Goal: Transaction & Acquisition: Purchase product/service

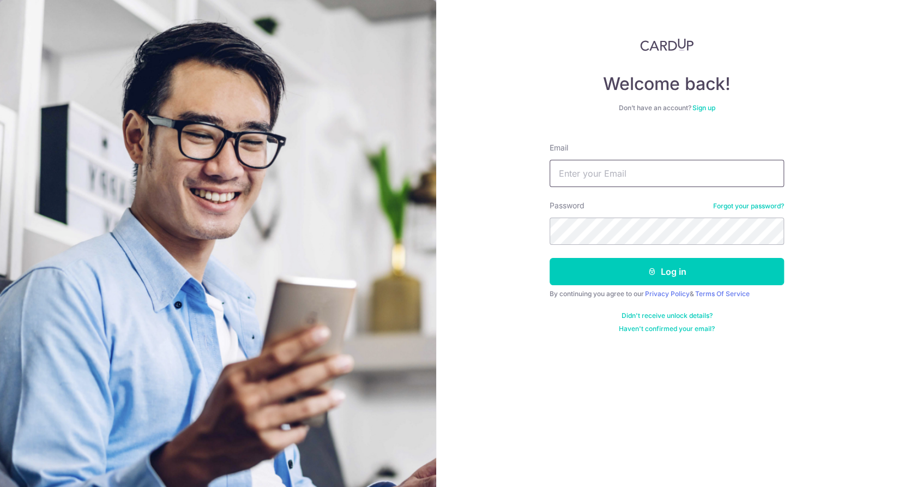
drag, startPoint x: 0, startPoint y: 0, endPoint x: 599, endPoint y: 165, distance: 621.5
click at [599, 165] on input "Email" at bounding box center [667, 173] width 234 height 27
type input "esthermeiwong@gmail.com"
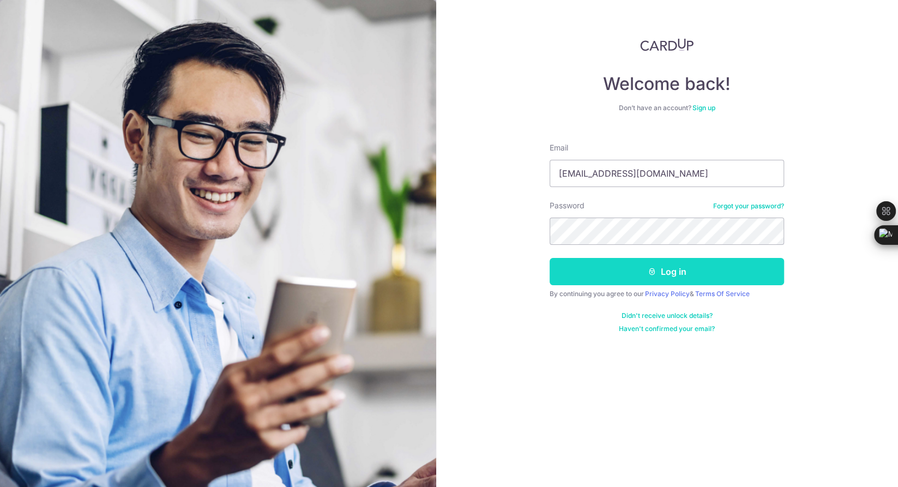
click at [673, 275] on button "Log in" at bounding box center [667, 271] width 234 height 27
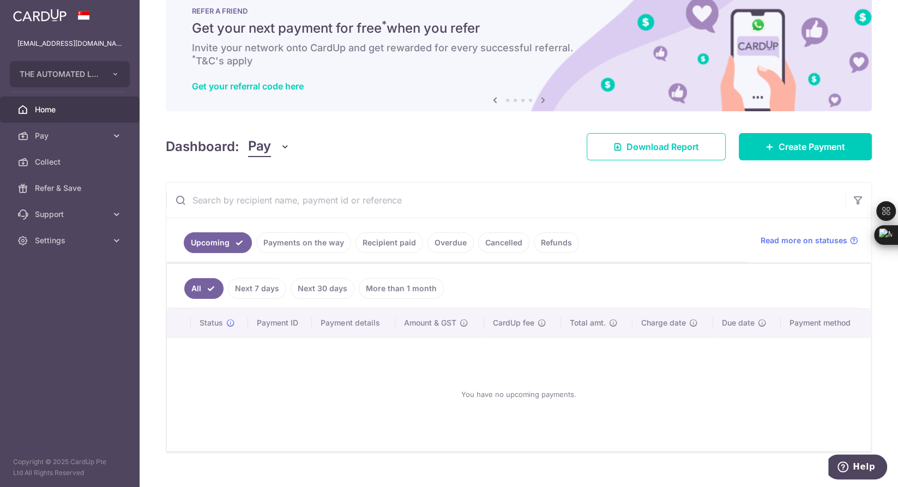
scroll to position [43, 0]
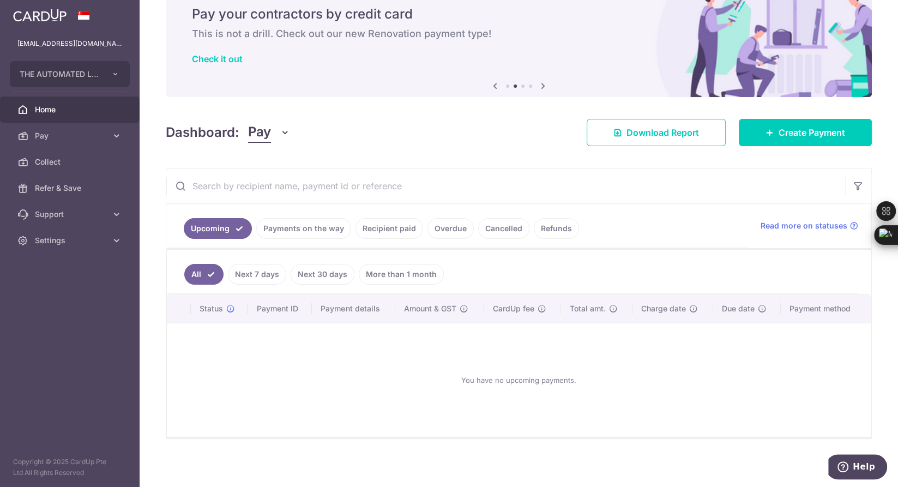
click at [299, 227] on link "Payments on the way" at bounding box center [303, 228] width 95 height 21
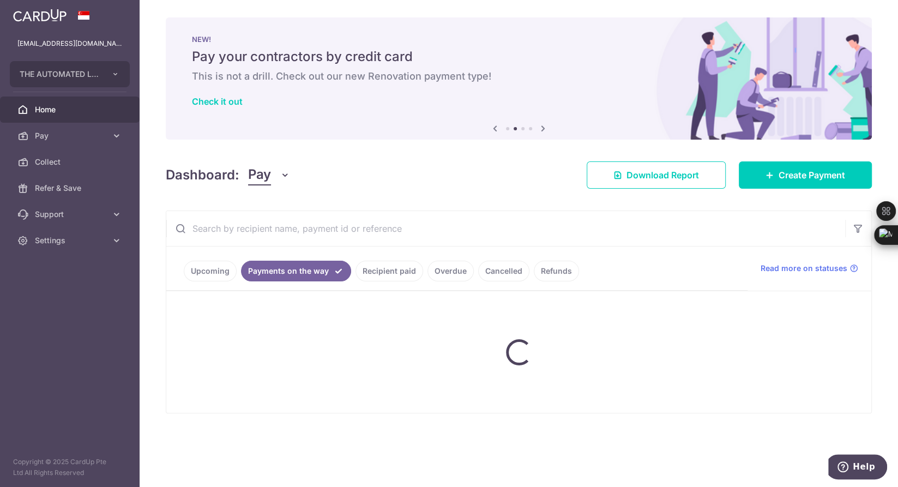
scroll to position [0, 0]
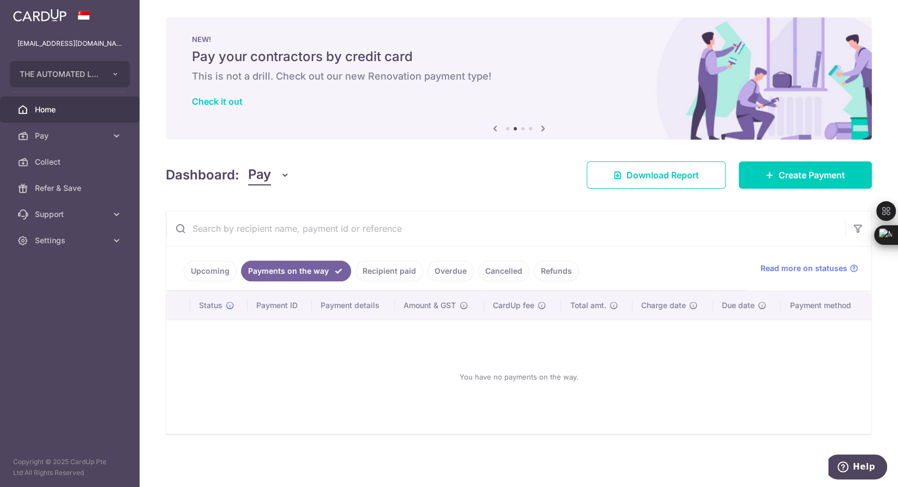
click at [215, 269] on link "Upcoming" at bounding box center [210, 271] width 53 height 21
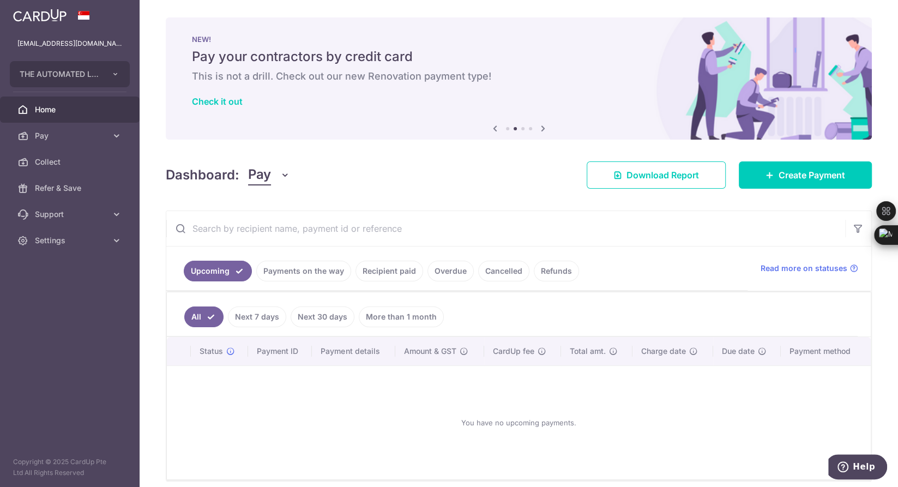
click at [44, 105] on span "Home" at bounding box center [71, 109] width 72 height 11
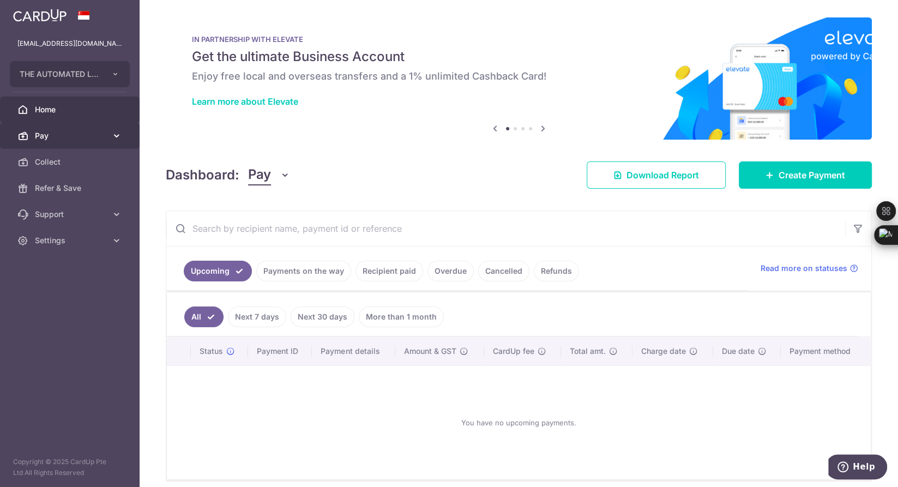
click at [54, 134] on span "Pay" at bounding box center [71, 135] width 72 height 11
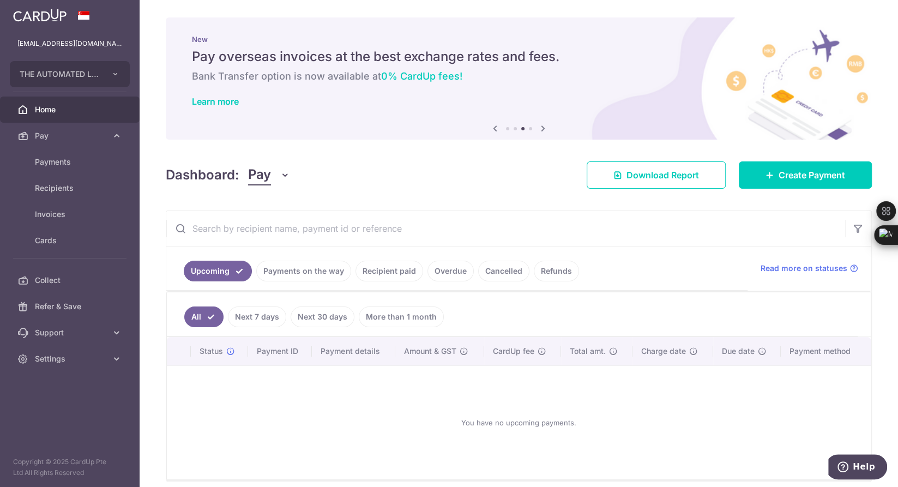
click at [494, 177] on div "Dashboard: Pay Pay Collect Download Report Create Payment" at bounding box center [519, 173] width 706 height 32
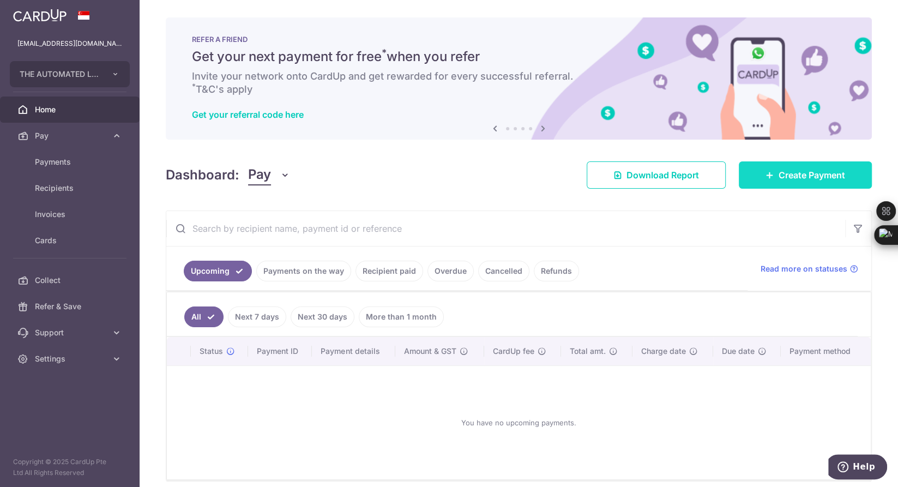
click at [797, 173] on span "Create Payment" at bounding box center [812, 174] width 67 height 13
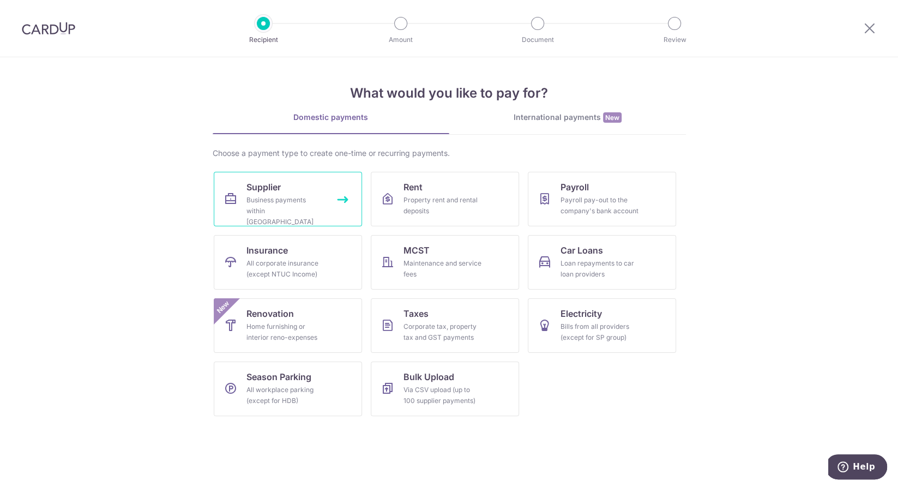
click at [273, 195] on div "Business payments within Singapore" at bounding box center [285, 211] width 79 height 33
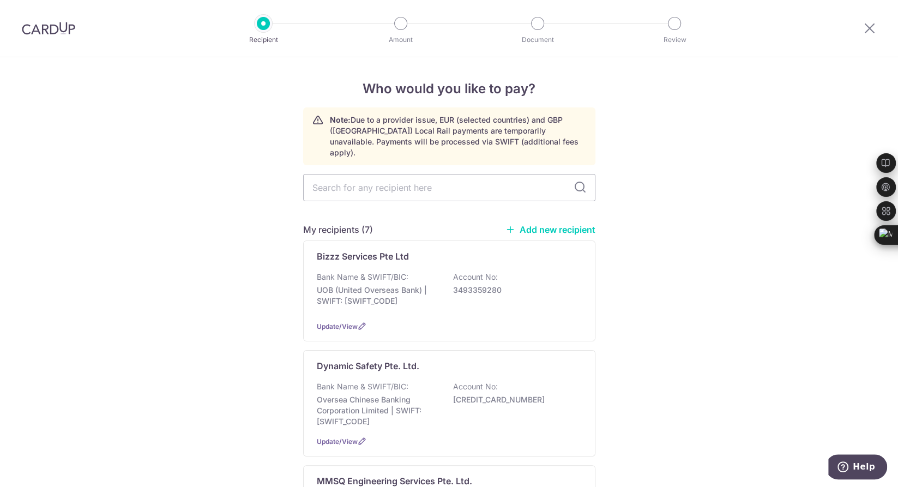
click at [539, 224] on link "Add new recipient" at bounding box center [550, 229] width 90 height 11
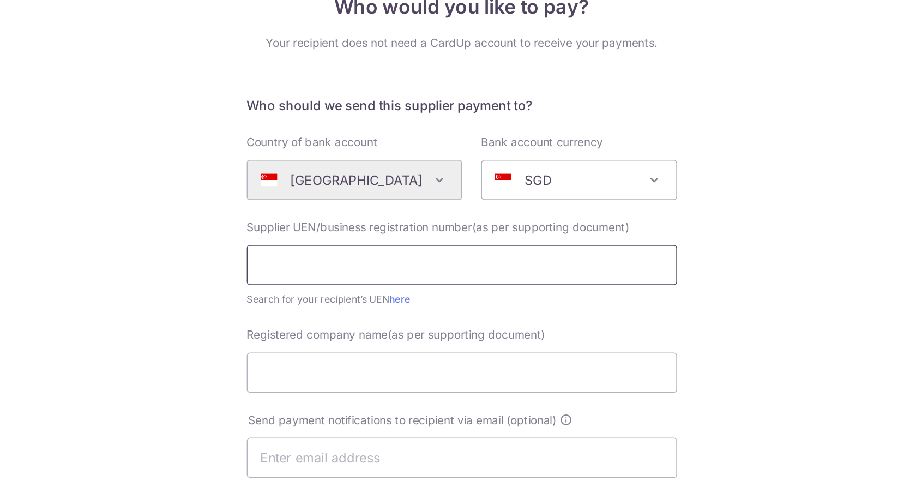
click at [382, 268] on input "text" at bounding box center [449, 263] width 292 height 27
paste input "202305318E"
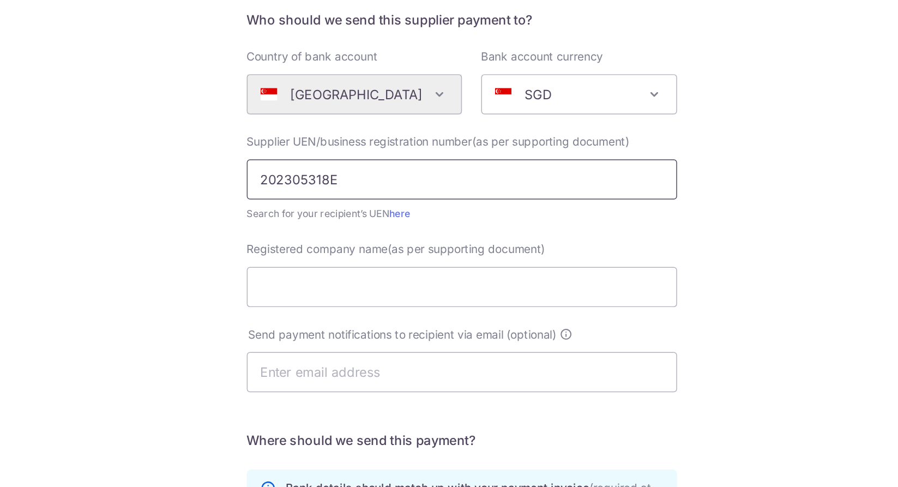
scroll to position [77, 0]
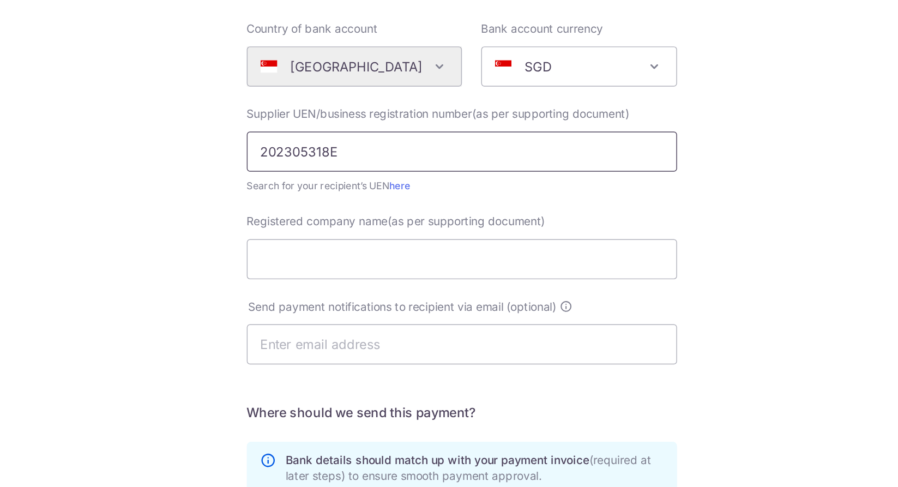
type input "202305318E"
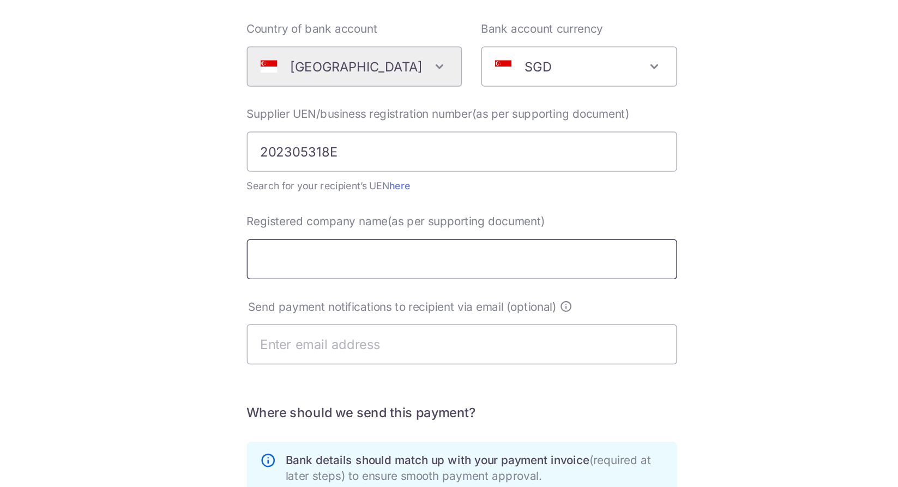
click at [441, 261] on input "Registered company name(as per supporting document)" at bounding box center [449, 259] width 292 height 27
paste input "Tannery Land Pte. Ltd."
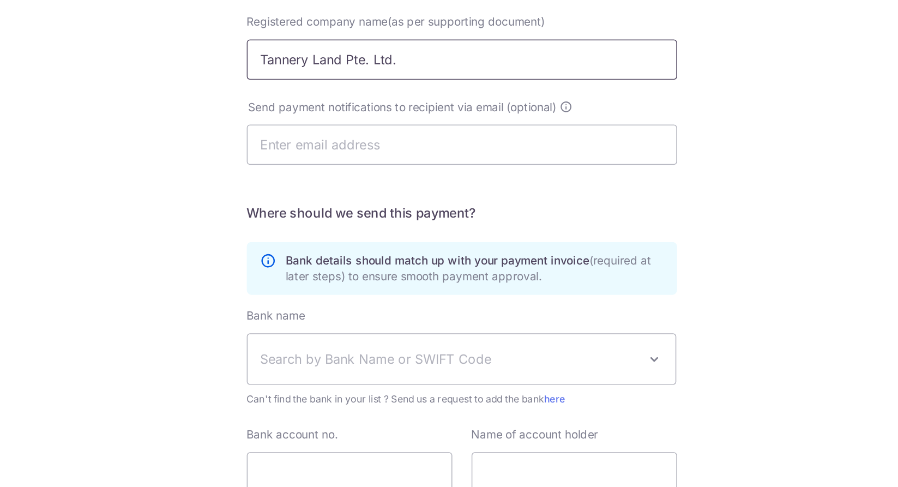
scroll to position [230, 0]
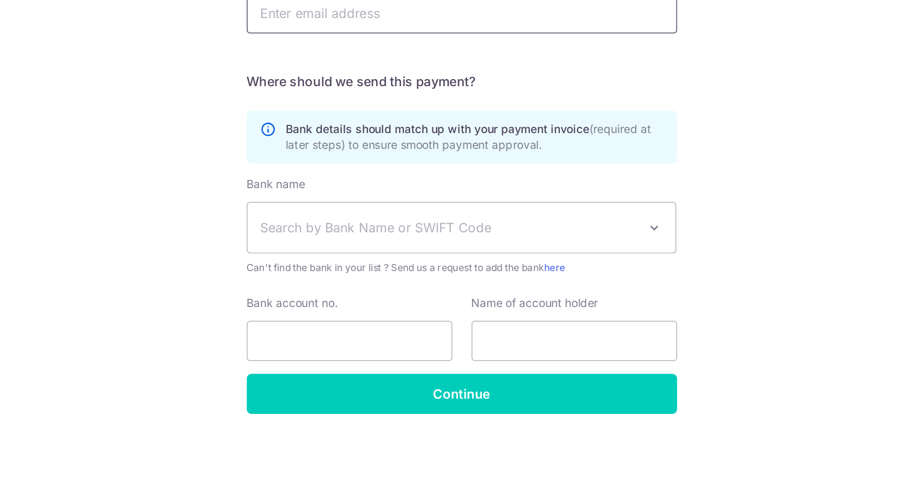
type input "Tannery Land Pte. Ltd."
click at [438, 299] on span "Search by Bank Name or SWIFT Code" at bounding box center [449, 310] width 291 height 34
click at [438, 306] on span "Search by Bank Name or SWIFT Code" at bounding box center [440, 310] width 256 height 13
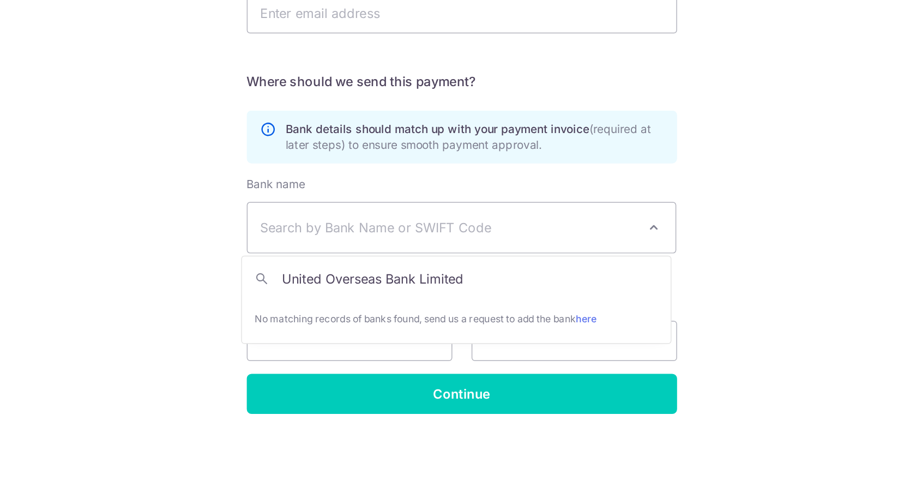
click at [458, 343] on input "United Overseas Bank Limited" at bounding box center [445, 345] width 291 height 22
type input "United Overseas Bank Limited"
click at [469, 313] on span "Search by Bank Name or SWIFT Code" at bounding box center [440, 310] width 256 height 13
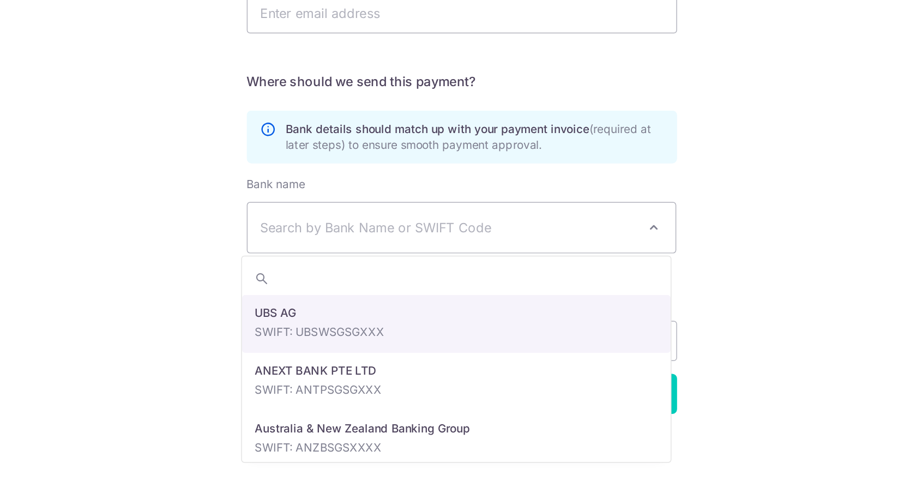
click at [469, 313] on span "Search by Bank Name or SWIFT Code" at bounding box center [440, 310] width 256 height 13
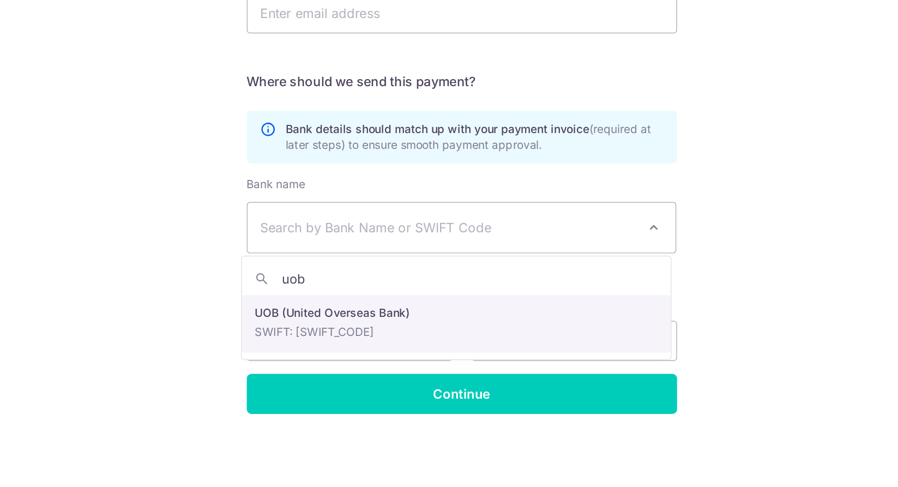
type input "uob"
select select "18"
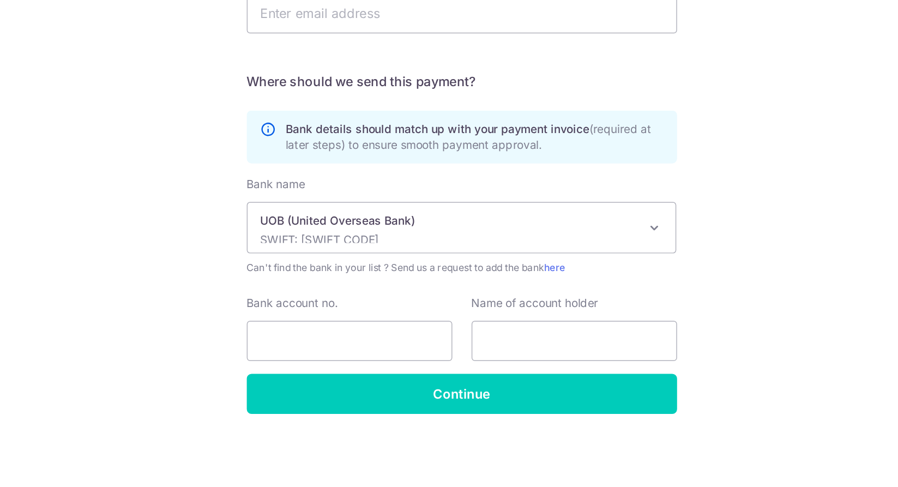
click at [346, 370] on div "Bank account no." at bounding box center [373, 378] width 140 height 45
click at [350, 387] on input "Bank account no." at bounding box center [373, 386] width 140 height 27
paste input "465-3363-340"
click at [357, 387] on input "465-3363-340" at bounding box center [373, 386] width 140 height 27
click at [329, 383] on input "465-3363340" at bounding box center [373, 386] width 140 height 27
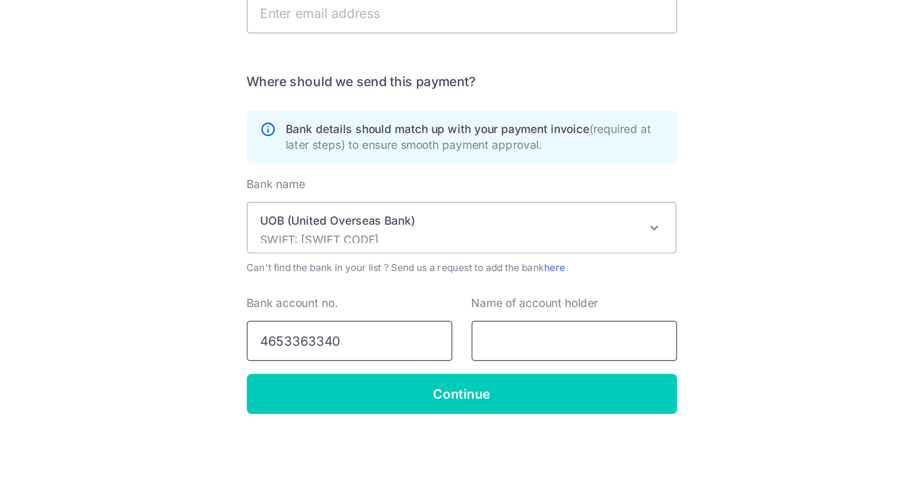
type input "4653363340"
click at [568, 388] on input "text" at bounding box center [526, 386] width 140 height 27
click at [503, 382] on input "text" at bounding box center [526, 386] width 140 height 27
paste input "Tannery Land Pte. Ltd."
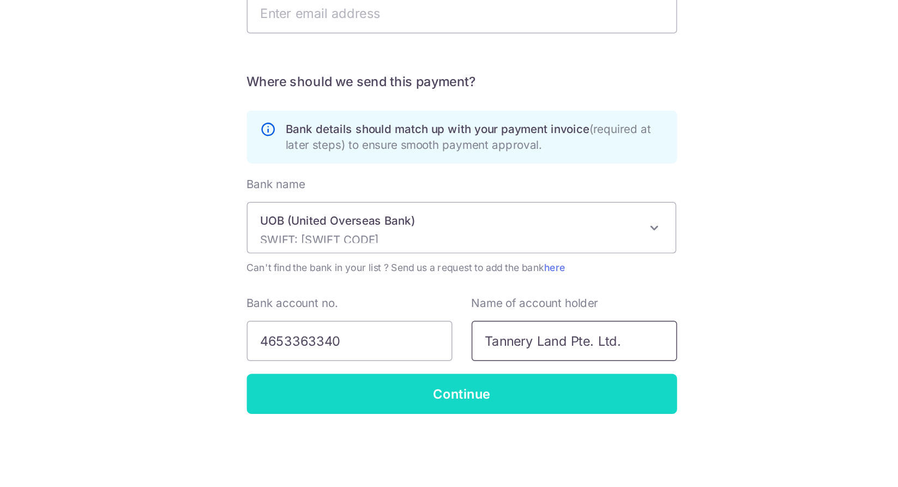
type input "Tannery Land Pte. Ltd."
click at [481, 418] on input "Continue" at bounding box center [449, 422] width 292 height 27
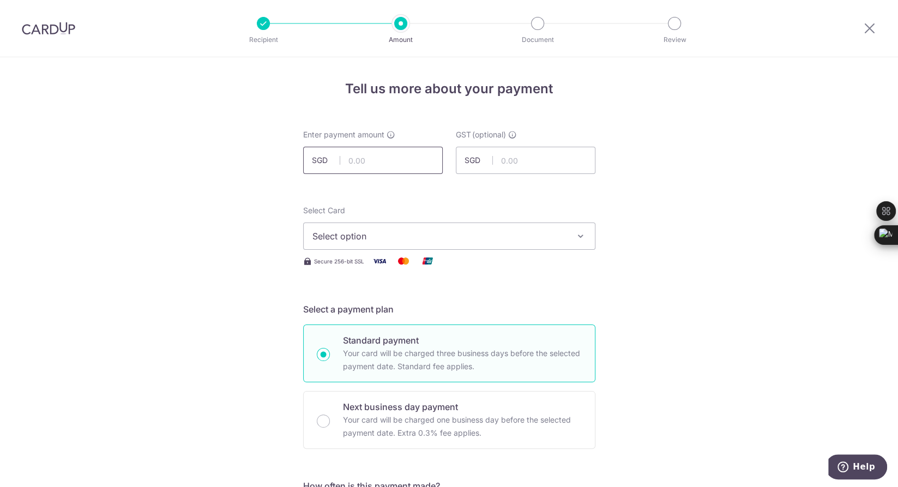
click at [398, 156] on input "text" at bounding box center [373, 160] width 140 height 27
paste input "690.50"
type input "690.50"
click at [459, 236] on span "Select option" at bounding box center [439, 236] width 254 height 13
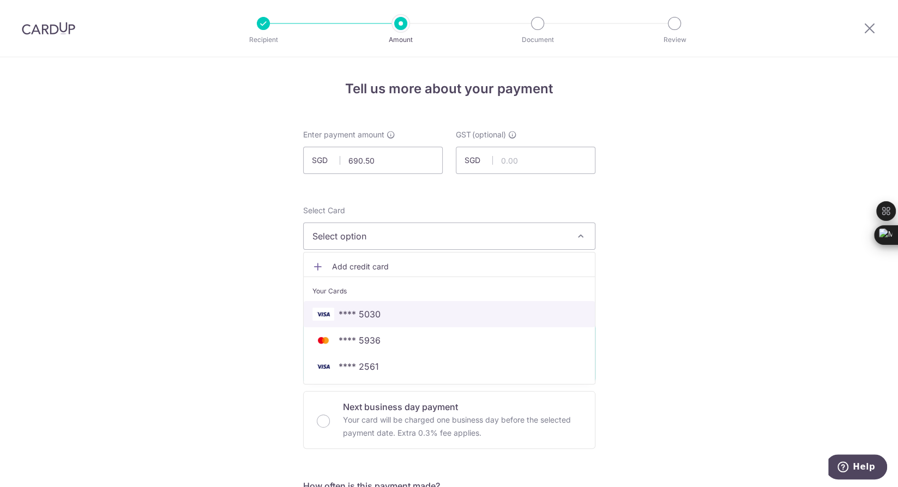
scroll to position [113, 0]
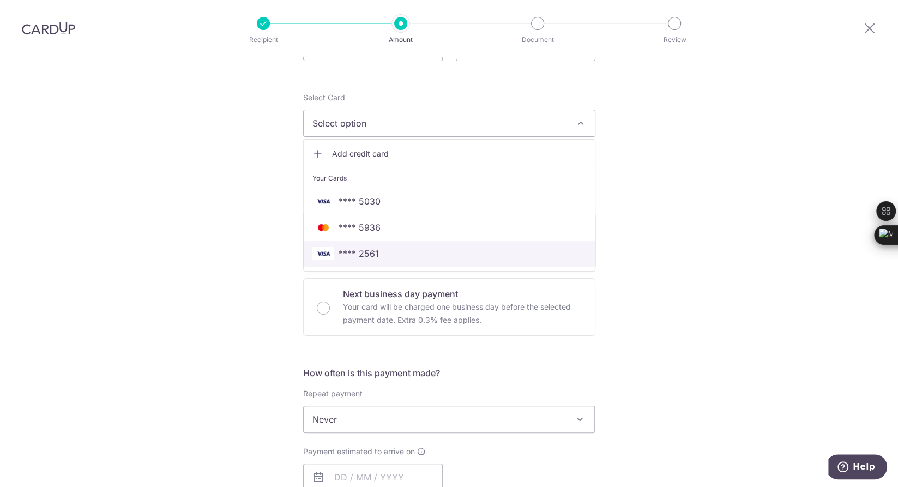
click at [445, 256] on span "**** 2561" at bounding box center [449, 253] width 274 height 13
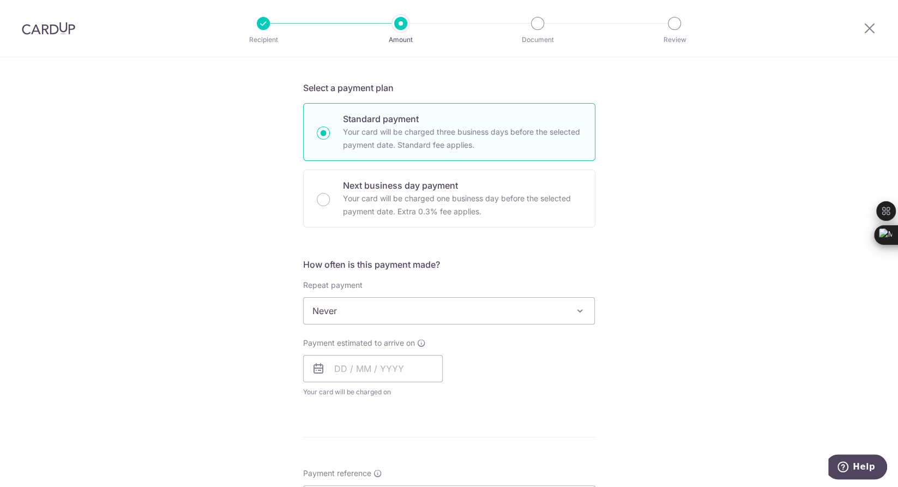
scroll to position [227, 0]
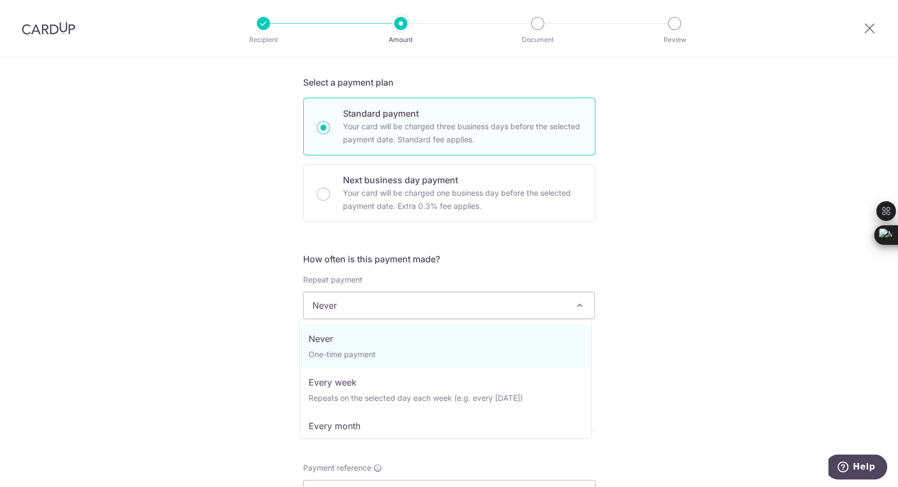
click at [511, 306] on span "Never" at bounding box center [449, 305] width 291 height 26
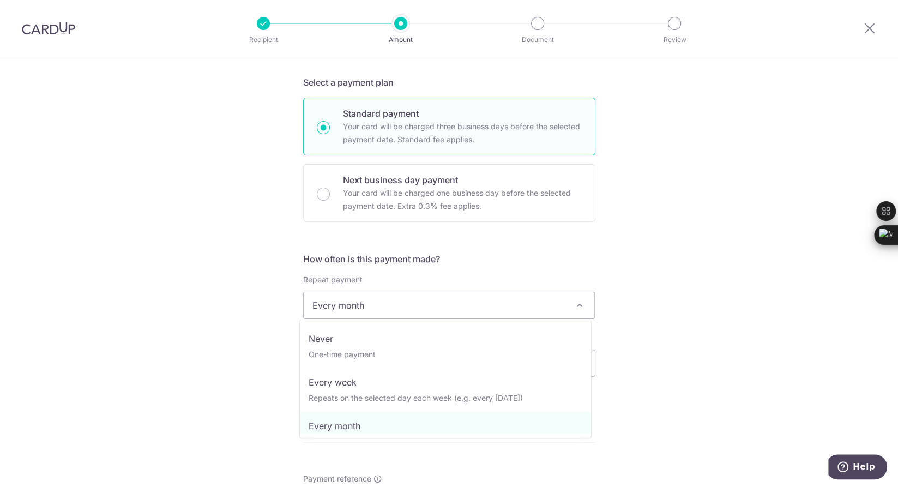
click at [547, 305] on span "Every month" at bounding box center [449, 305] width 291 height 26
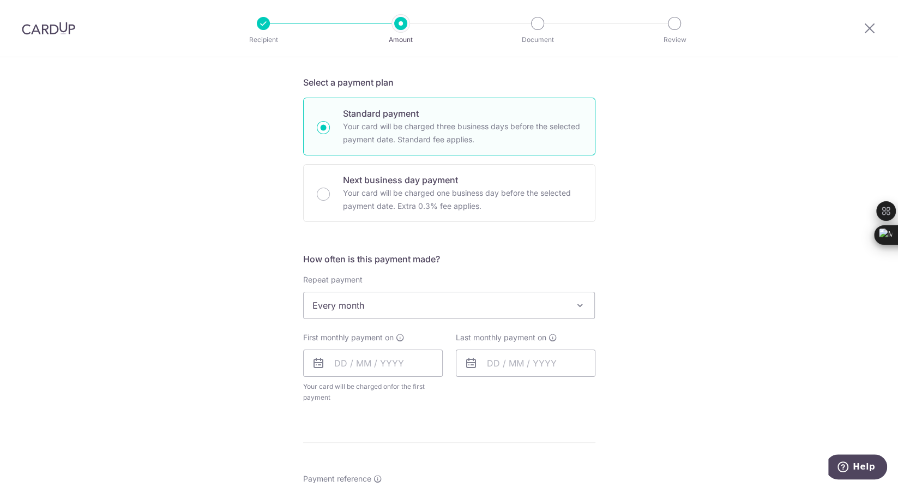
click at [707, 312] on div "Tell us more about your payment Enter payment amount SGD 690.50 690.50 GST (opt…" at bounding box center [449, 365] width 898 height 1070
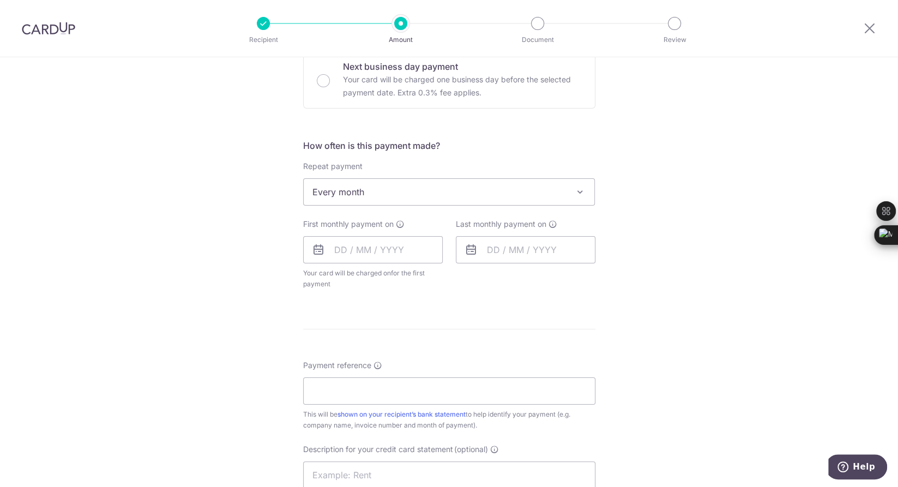
click at [424, 191] on span "Every month" at bounding box center [449, 192] width 291 height 26
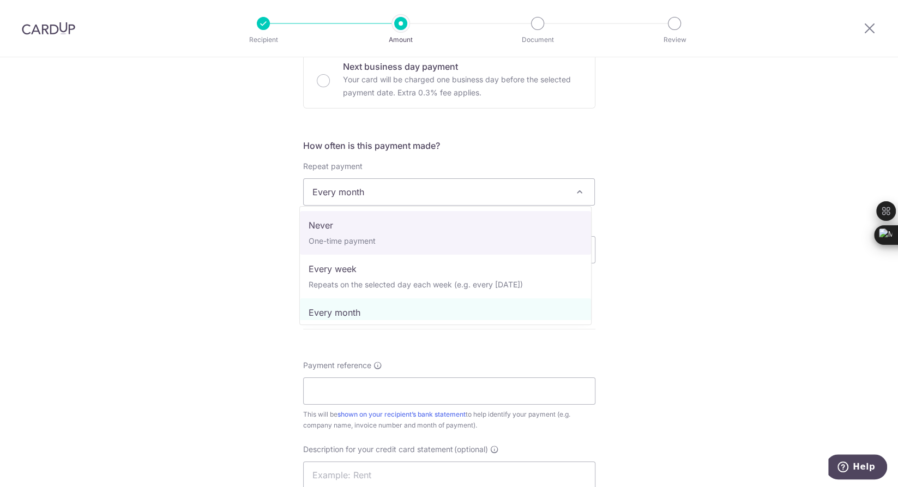
select select "1"
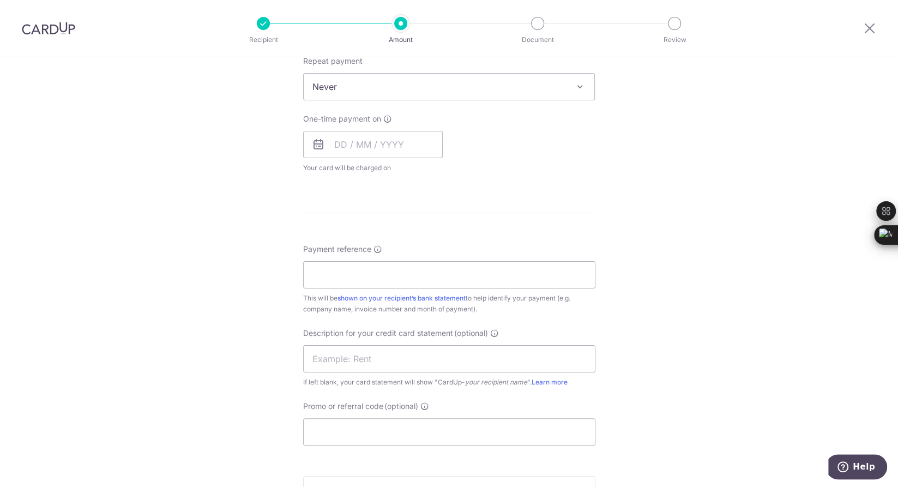
scroll to position [454, 0]
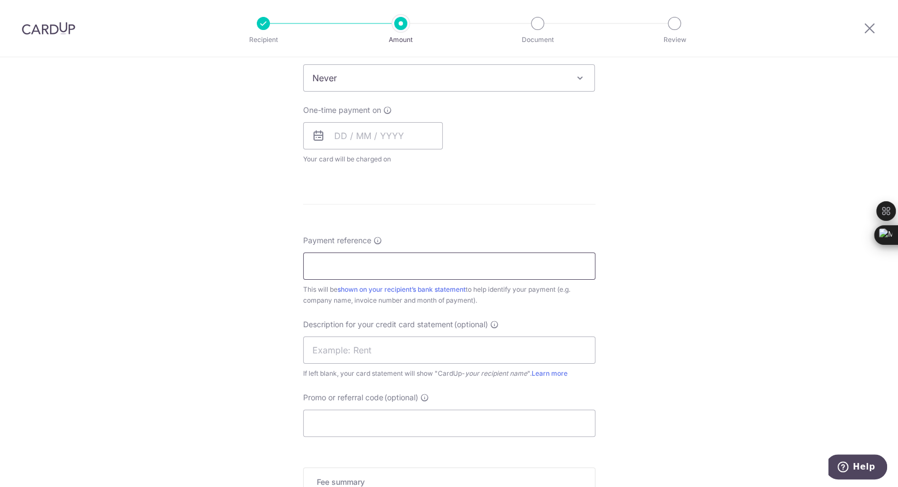
click at [390, 265] on input "Payment reference" at bounding box center [449, 265] width 292 height 27
paste input "690.50"
click at [348, 272] on input "690.50" at bounding box center [449, 265] width 292 height 27
drag, startPoint x: 355, startPoint y: 265, endPoint x: 235, endPoint y: 258, distance: 120.1
click at [235, 258] on div "Tell us more about your payment Enter payment amount SGD 690.50 690.50 GST (opt…" at bounding box center [449, 132] width 898 height 1059
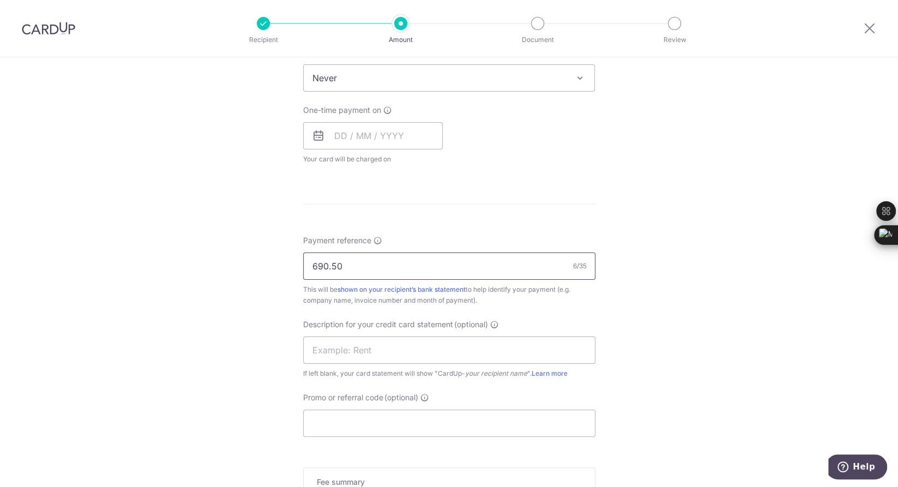
paste input "INV/TL1/2510/0043"
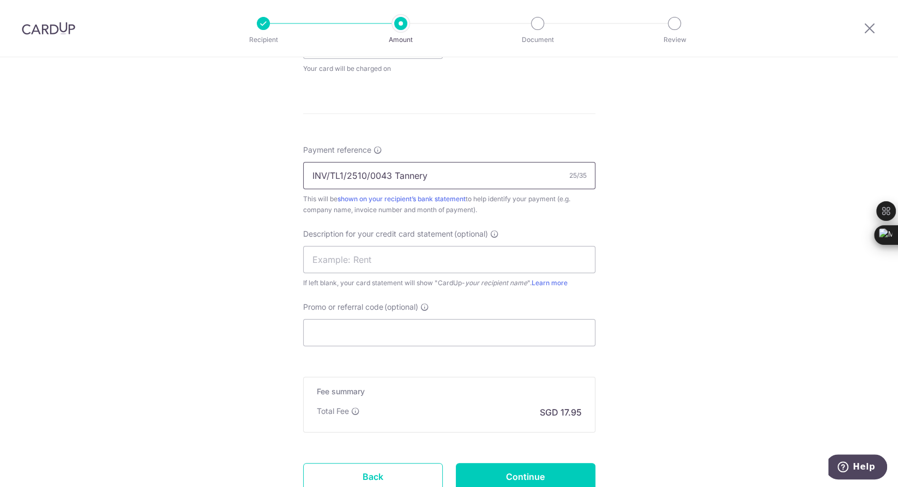
scroll to position [568, 0]
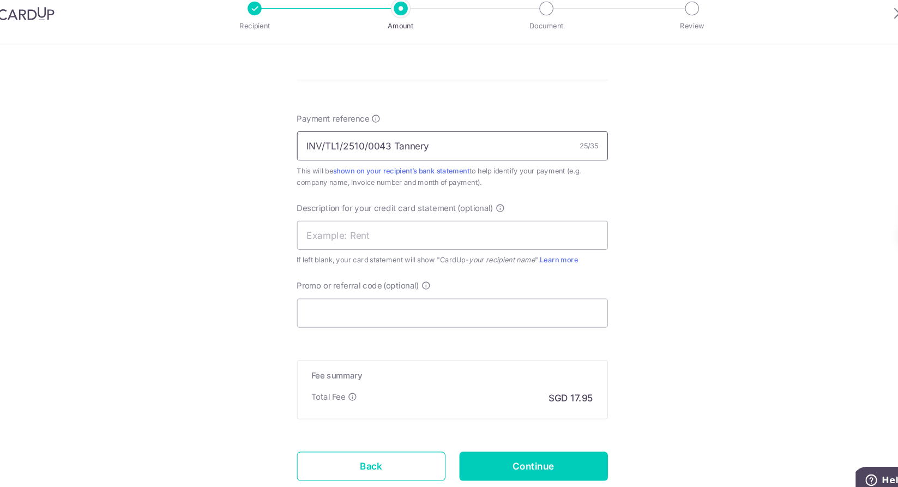
type input "INV/TL1/2510/0043 Tannery"
click at [384, 234] on input "text" at bounding box center [449, 236] width 292 height 27
paste input "Worker's Dormit"
drag, startPoint x: 385, startPoint y: 233, endPoint x: 367, endPoint y: 237, distance: 17.9
click at [367, 237] on input "Worker's Dormit" at bounding box center [449, 236] width 292 height 27
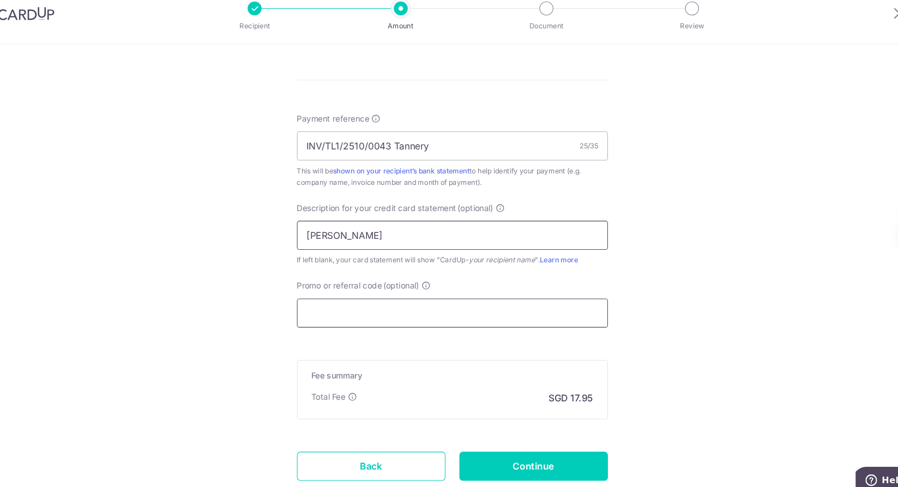
type input "Dorm Tannery"
click at [463, 306] on input "Promo or referral code (optional)" at bounding box center [449, 309] width 292 height 27
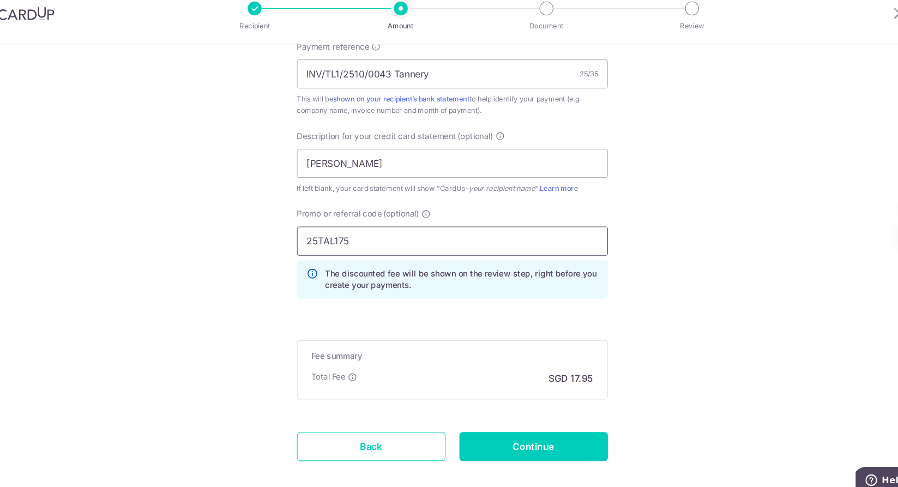
scroll to position [676, 0]
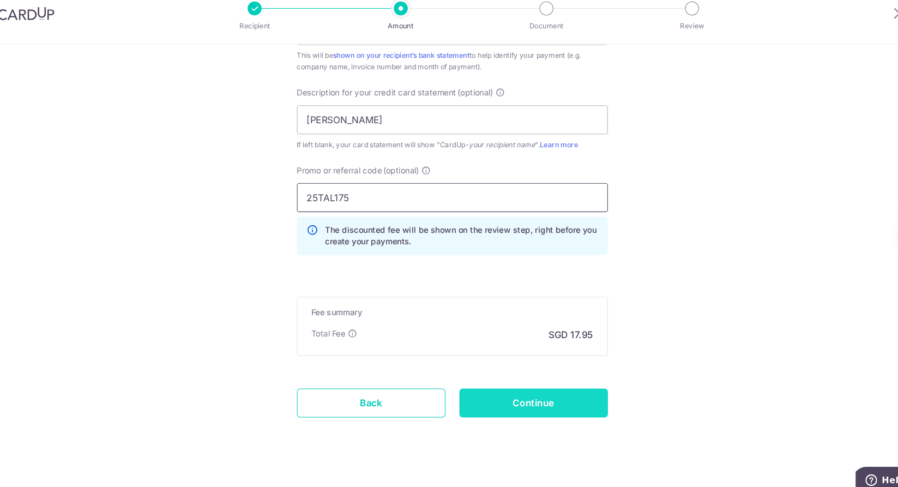
type input "25TAL175"
click at [526, 393] on input "Continue" at bounding box center [526, 394] width 140 height 27
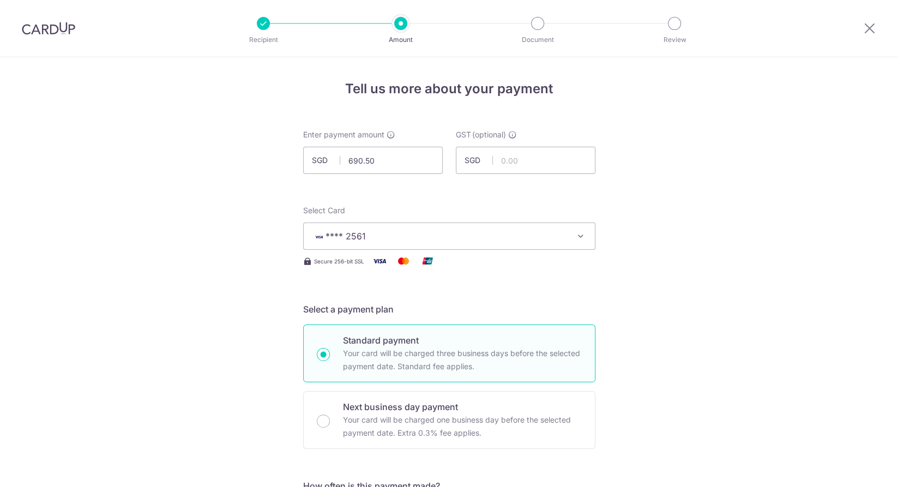
scroll to position [549, 0]
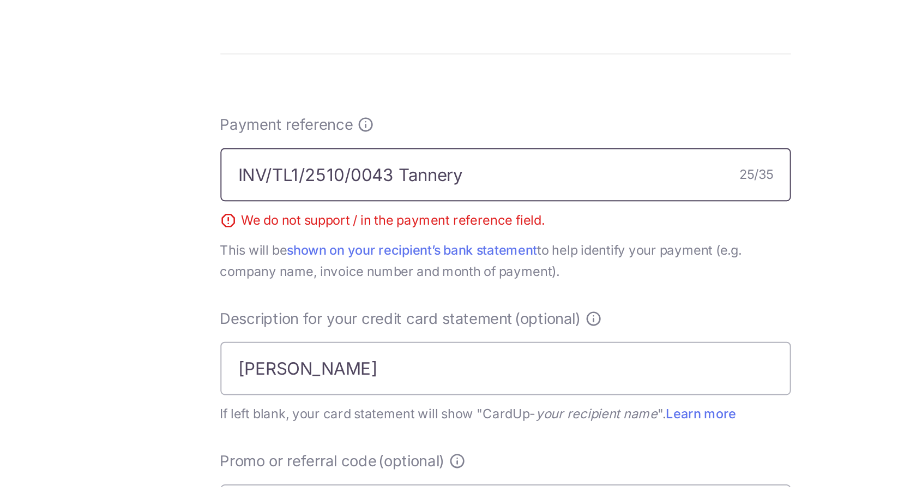
click at [364, 195] on input "INV/TL1/2510/0043 Tannery" at bounding box center [449, 197] width 292 height 27
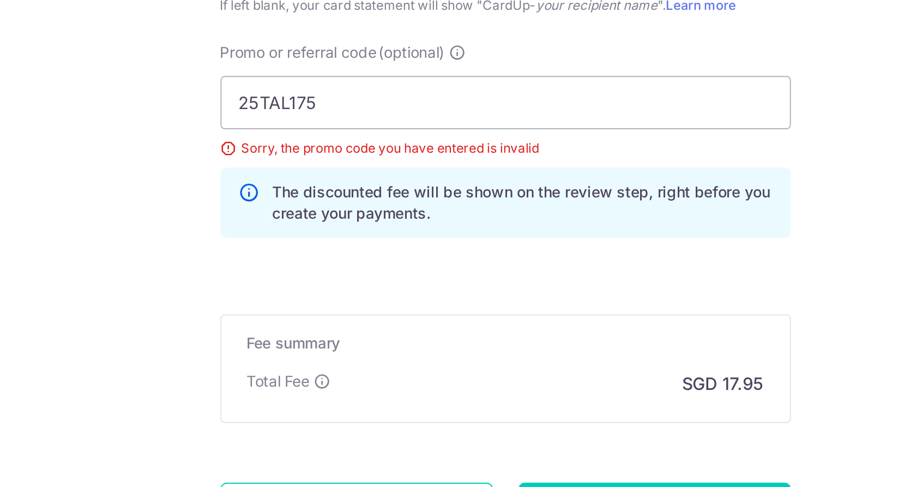
scroll to position [674, 0]
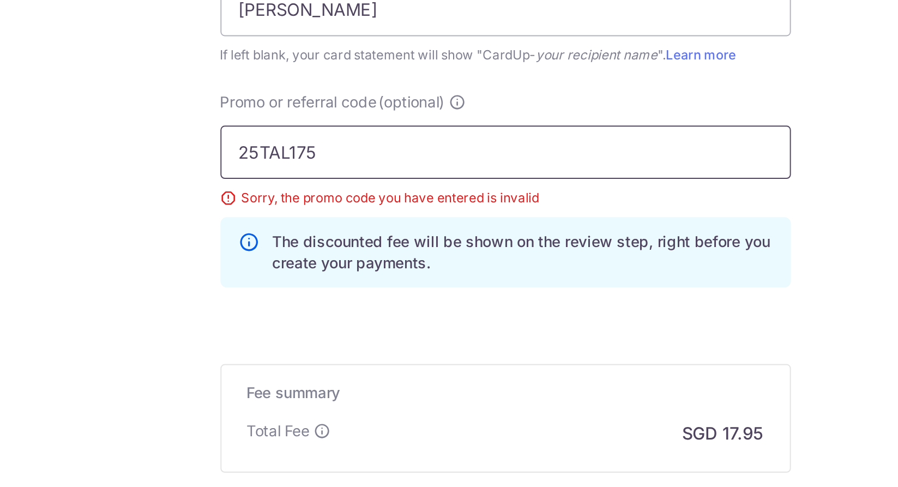
type input "INVTL10043 Tannery"
click at [374, 243] on input "25TAL175" at bounding box center [449, 244] width 292 height 27
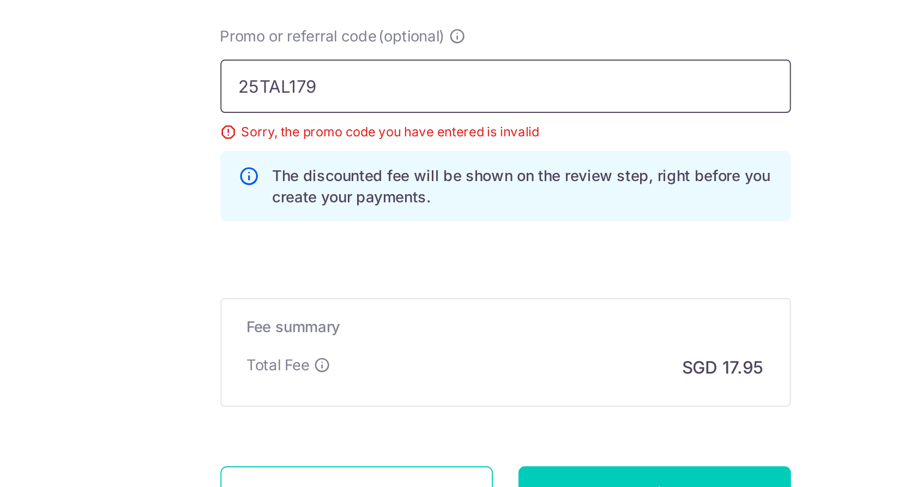
scroll to position [733, 0]
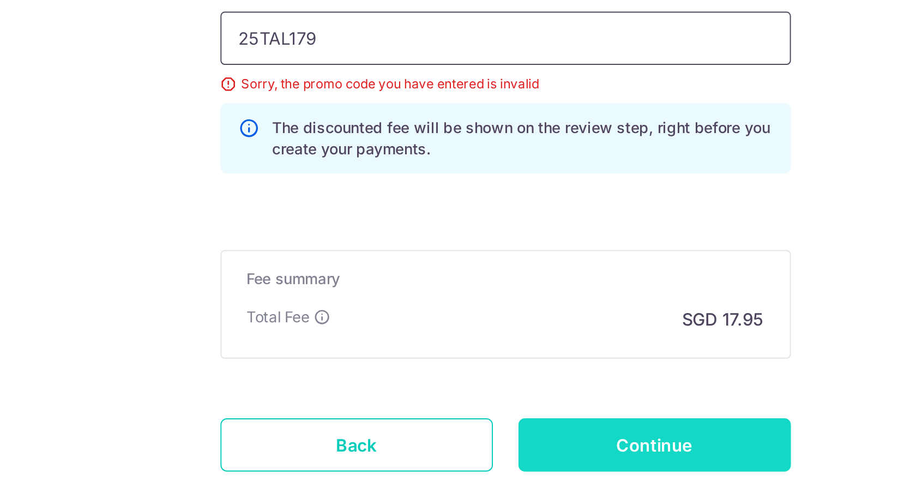
type input "25TAL179"
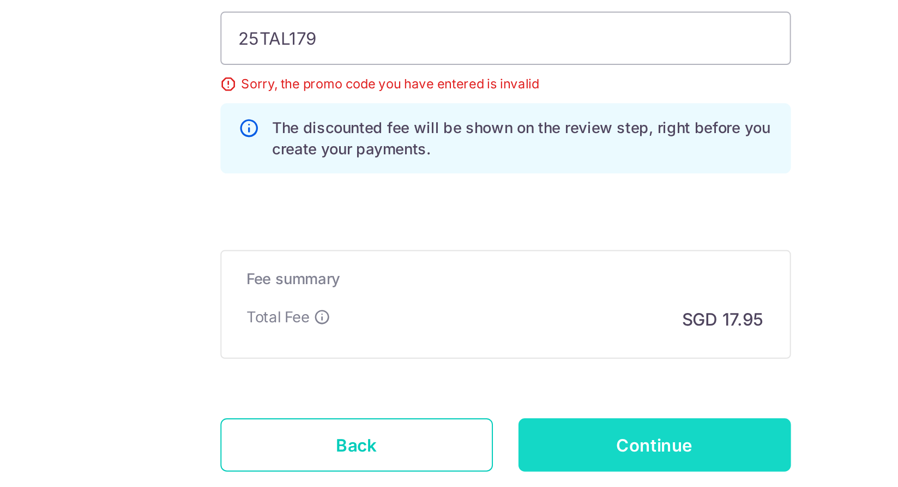
click at [520, 390] on input "Continue" at bounding box center [526, 394] width 140 height 27
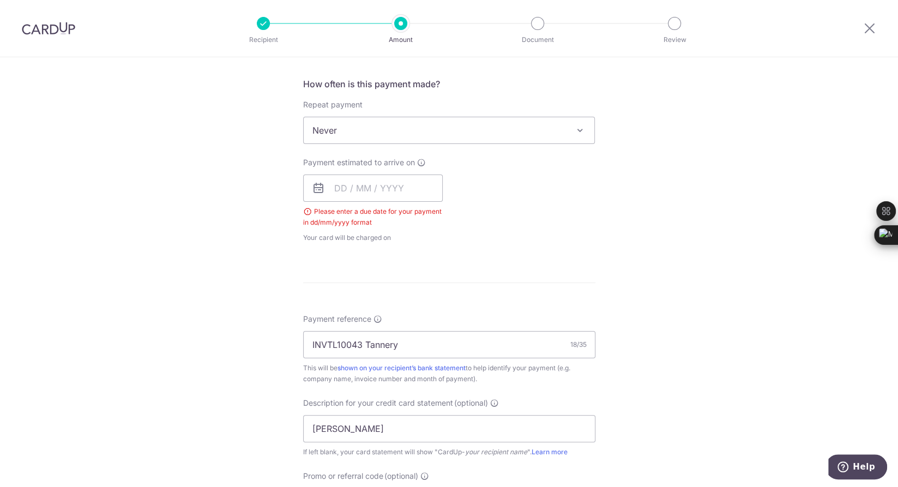
scroll to position [401, 0]
click at [402, 186] on input "text" at bounding box center [373, 188] width 140 height 27
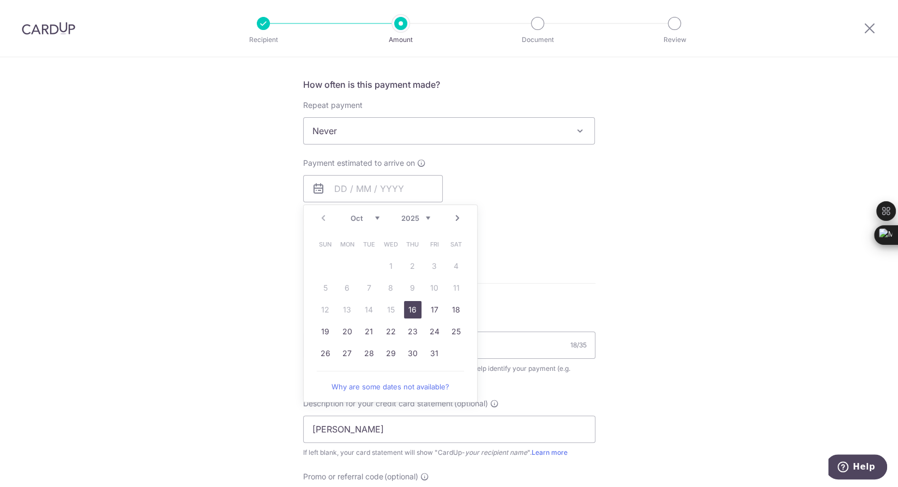
click at [411, 307] on link "16" at bounding box center [412, 309] width 17 height 17
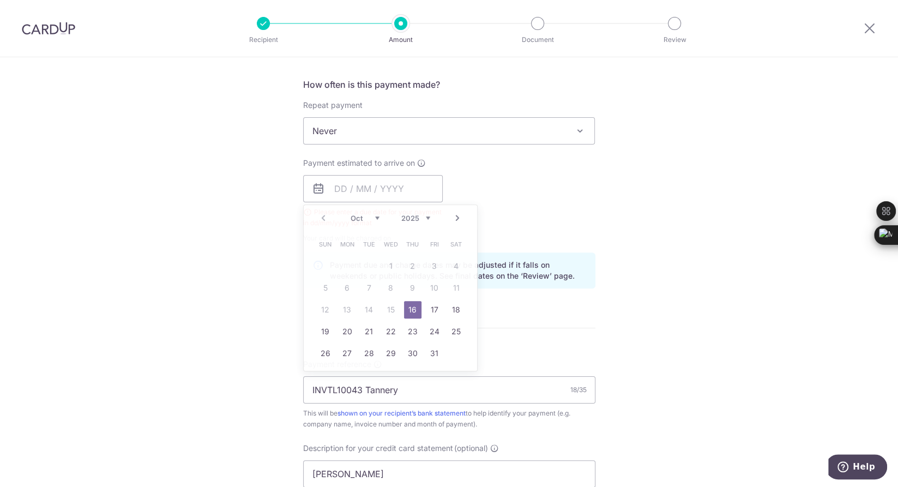
type input "[DATE]"
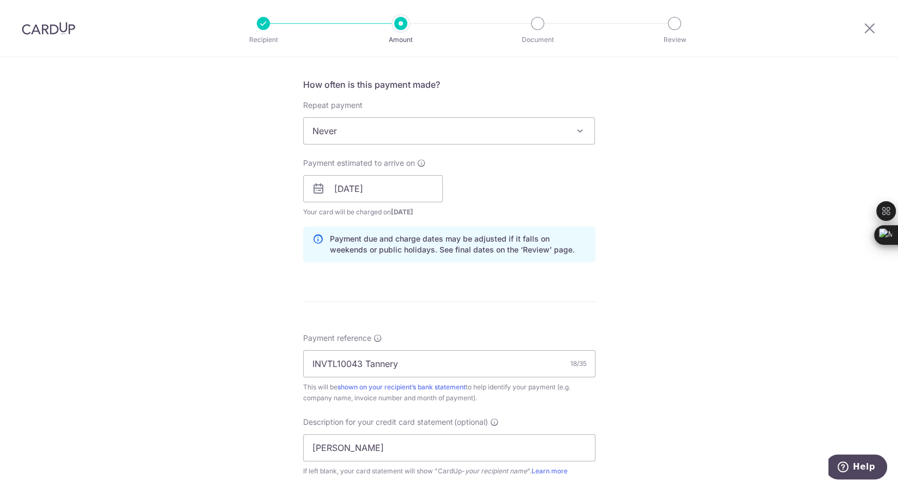
click at [689, 258] on div "Tell us more about your payment Enter payment amount SGD 690.50 690.50 GST (opt…" at bounding box center [449, 232] width 898 height 1153
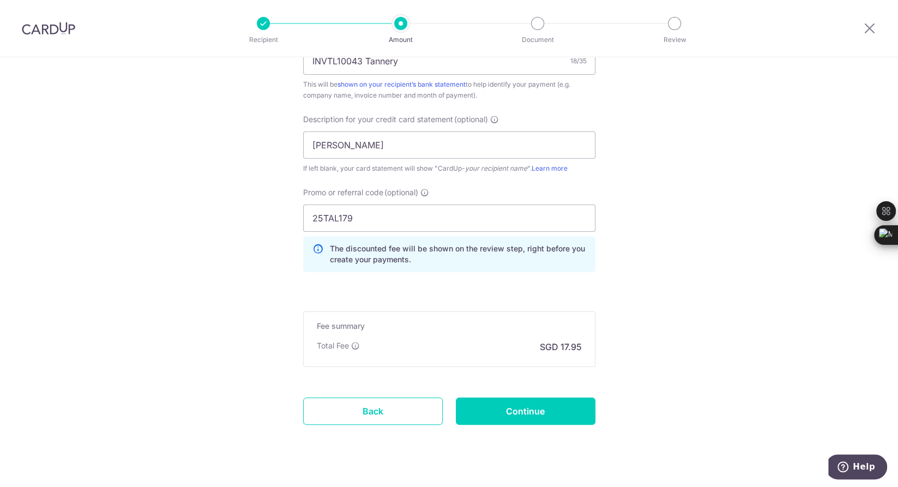
scroll to position [720, 0]
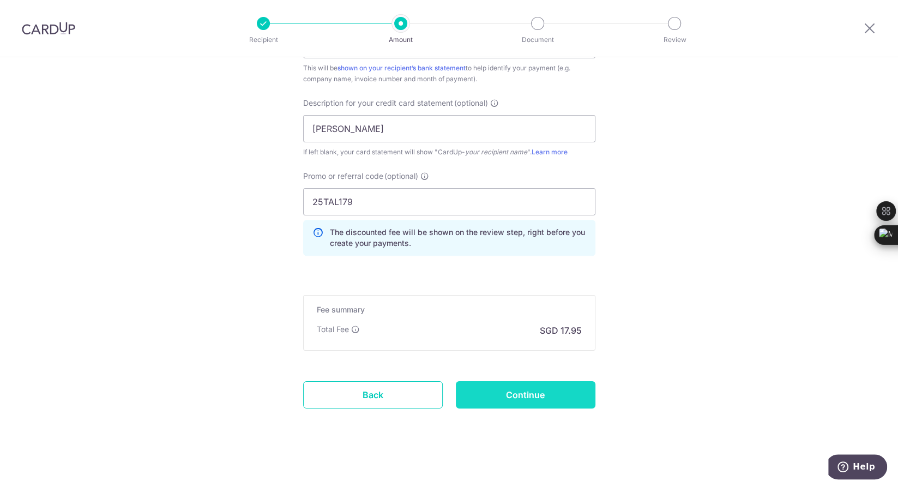
click at [530, 393] on input "Continue" at bounding box center [526, 394] width 140 height 27
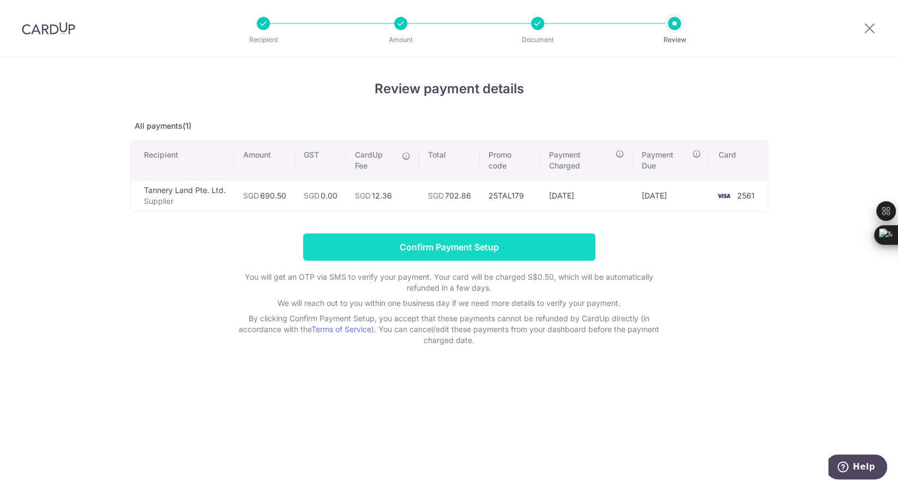
click at [530, 242] on input "Confirm Payment Setup" at bounding box center [449, 246] width 292 height 27
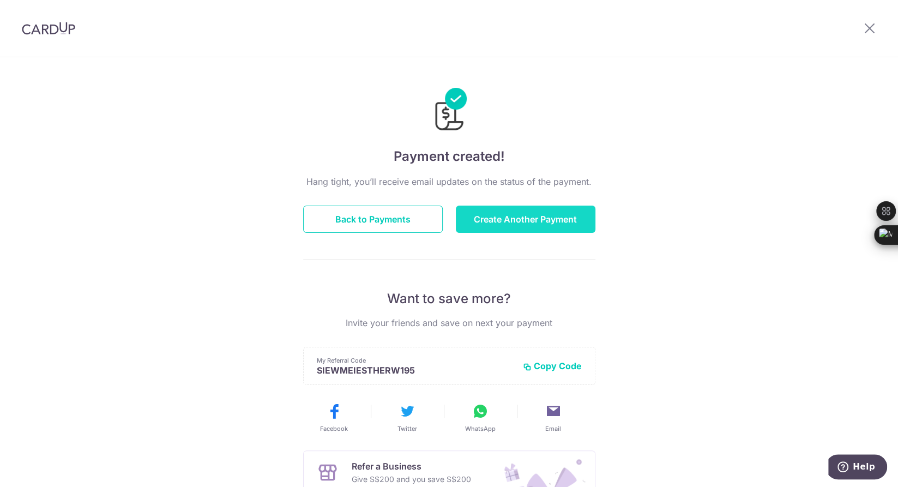
click at [530, 215] on button "Create Another Payment" at bounding box center [526, 219] width 140 height 27
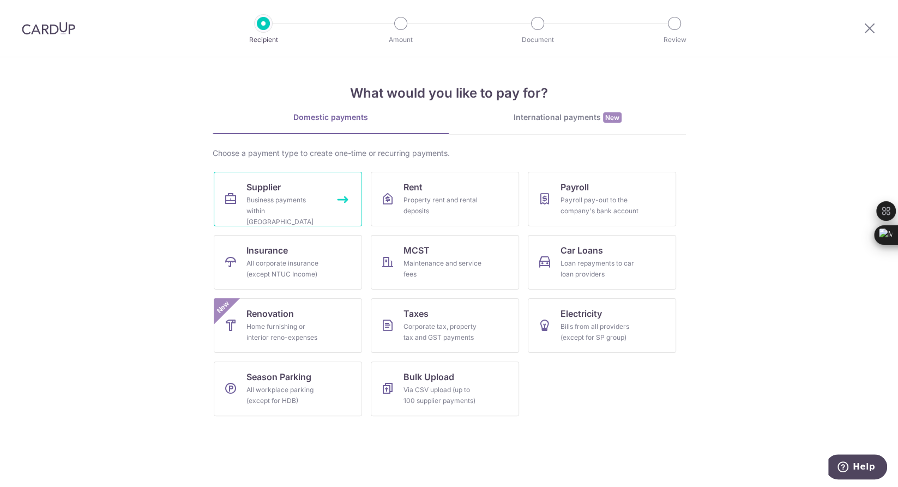
click at [275, 199] on div "Business payments within [GEOGRAPHIC_DATA]" at bounding box center [285, 211] width 79 height 33
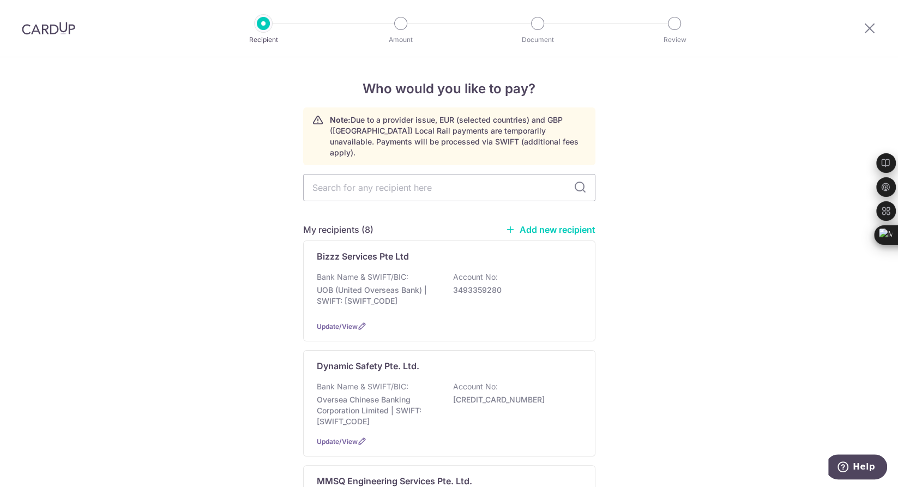
click at [550, 224] on link "Add new recipient" at bounding box center [550, 229] width 90 height 11
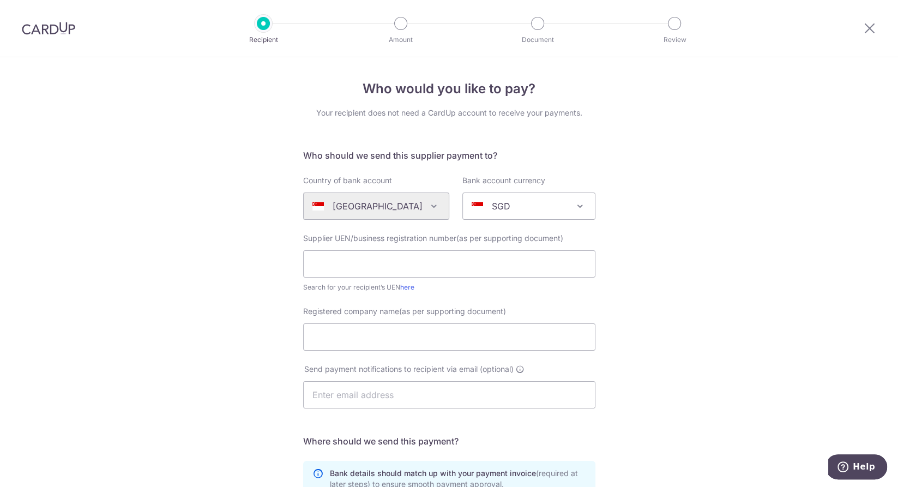
click at [61, 27] on img at bounding box center [48, 28] width 53 height 13
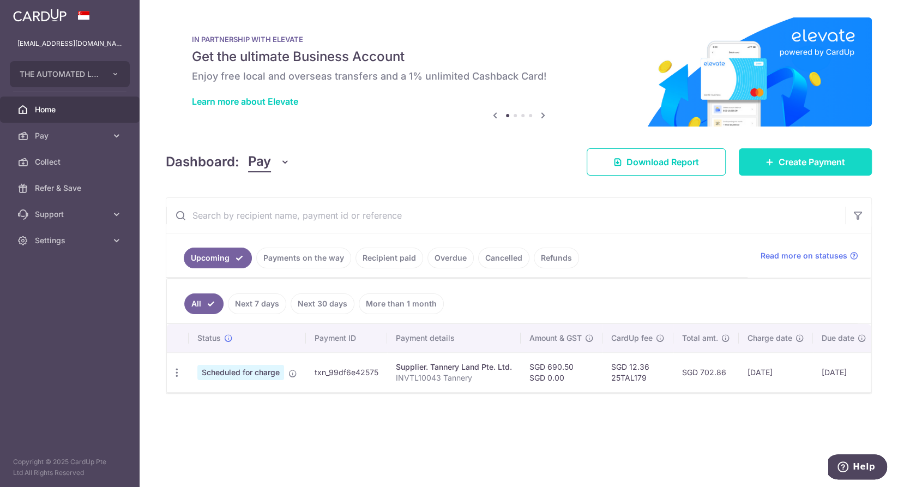
click at [830, 167] on span "Create Payment" at bounding box center [812, 161] width 67 height 13
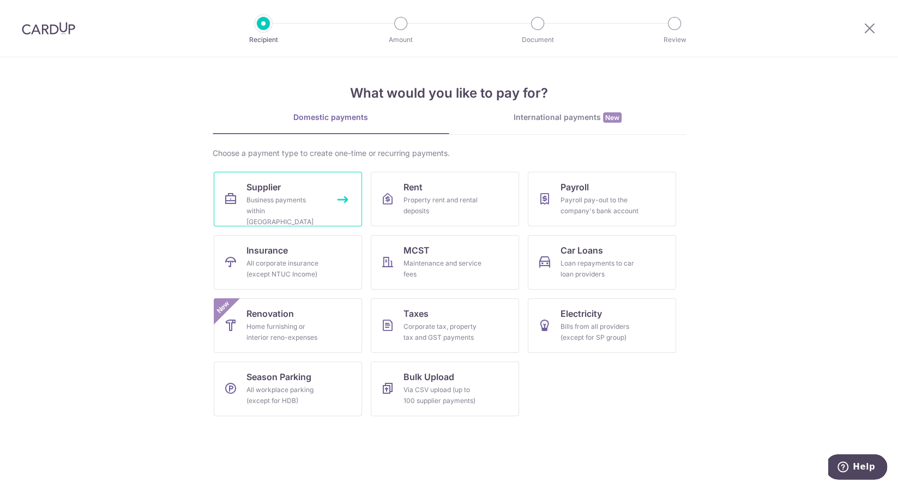
click at [286, 193] on link "Supplier Business payments within Singapore" at bounding box center [288, 199] width 148 height 55
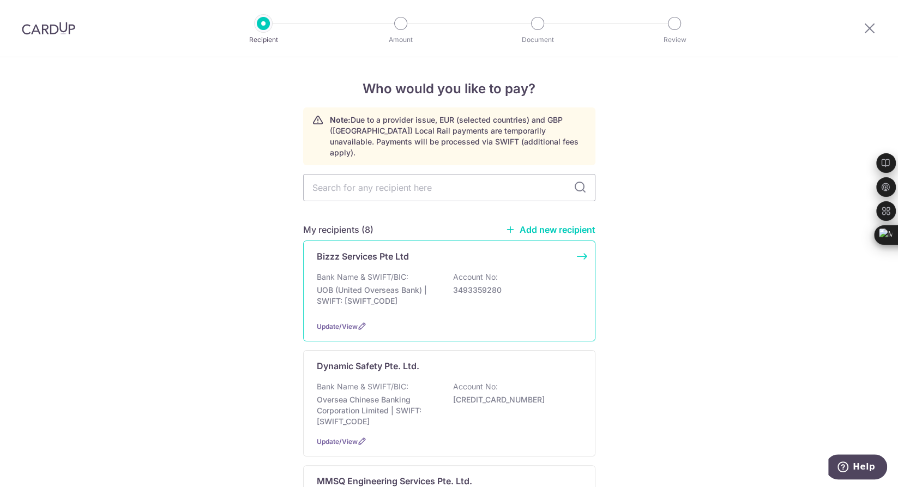
scroll to position [113, 0]
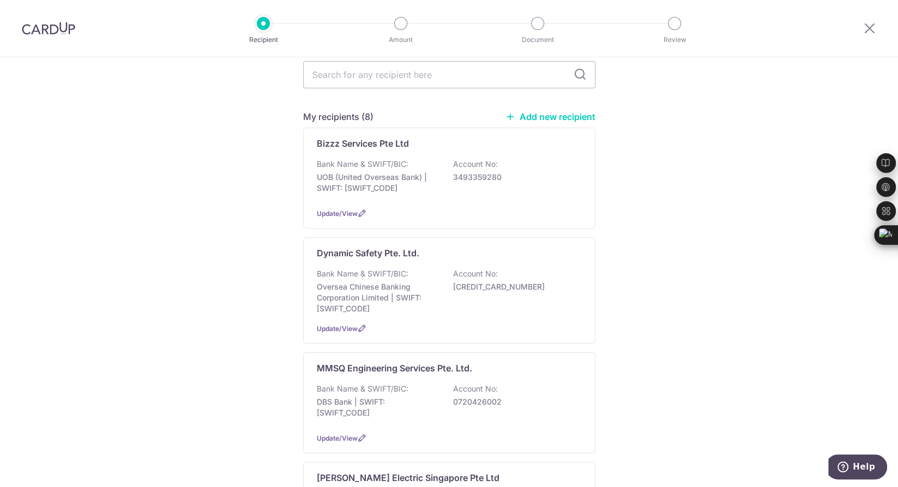
click at [535, 111] on link "Add new recipient" at bounding box center [550, 116] width 90 height 11
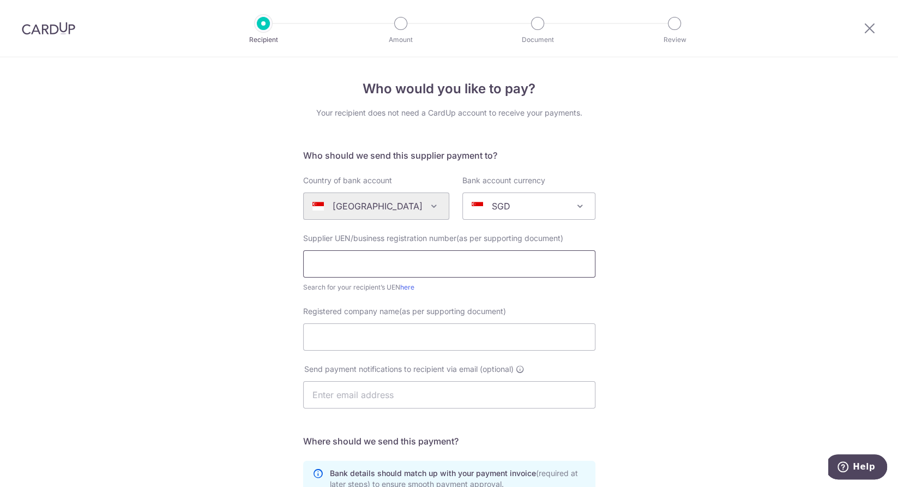
click at [439, 266] on input "text" at bounding box center [449, 263] width 292 height 27
click at [375, 266] on input "text" at bounding box center [449, 263] width 292 height 27
paste input "202020376D"
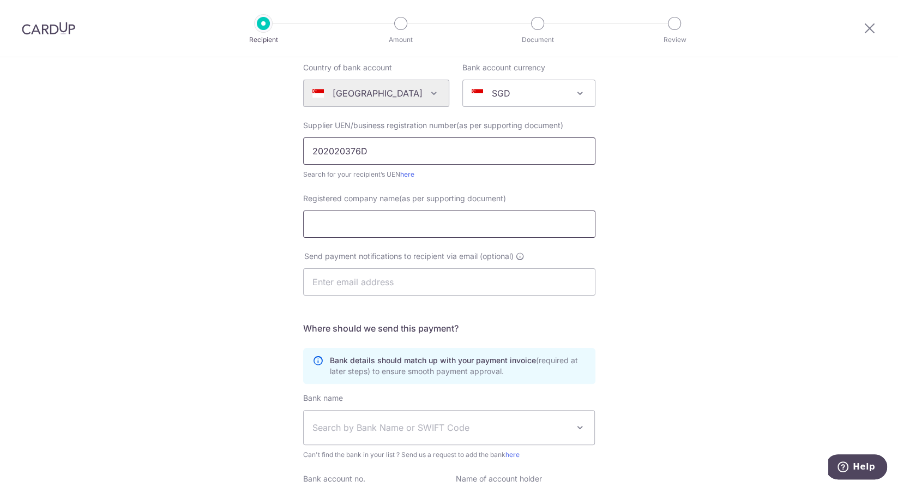
type input "202020376D"
click at [498, 222] on input "Registered company name(as per supporting document)" at bounding box center [449, 223] width 292 height 27
click at [369, 221] on input "Registered company name(as per supporting document)" at bounding box center [449, 223] width 292 height 27
paste input "HILLICO HOLDINGS PTE LTD"
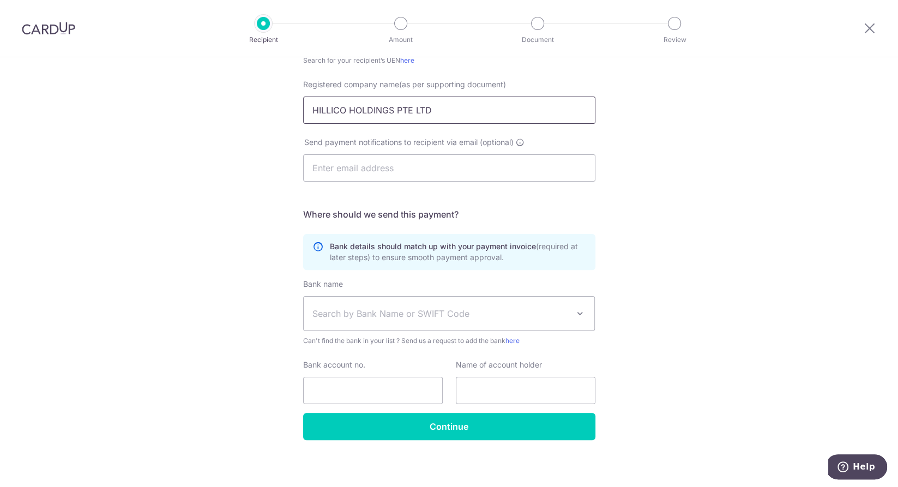
type input "HILLICO HOLDINGS PTE LTD"
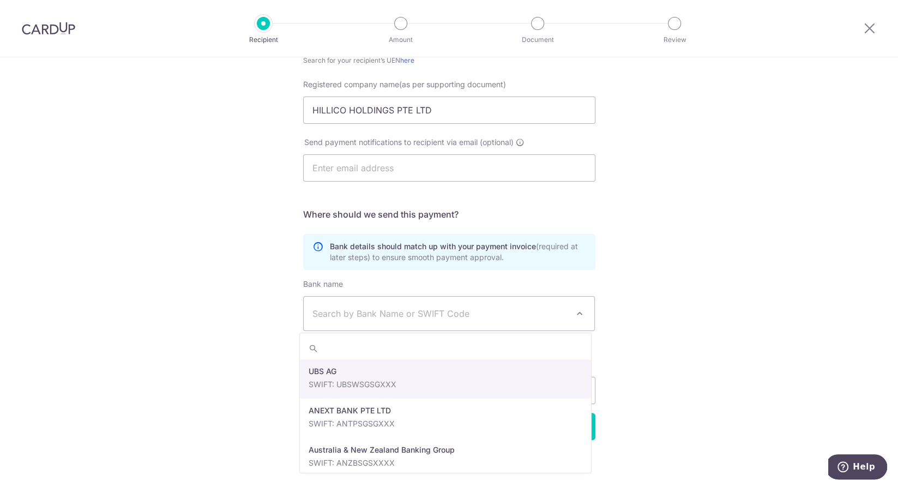
click at [415, 307] on span "Search by Bank Name or SWIFT Code" at bounding box center [440, 313] width 256 height 13
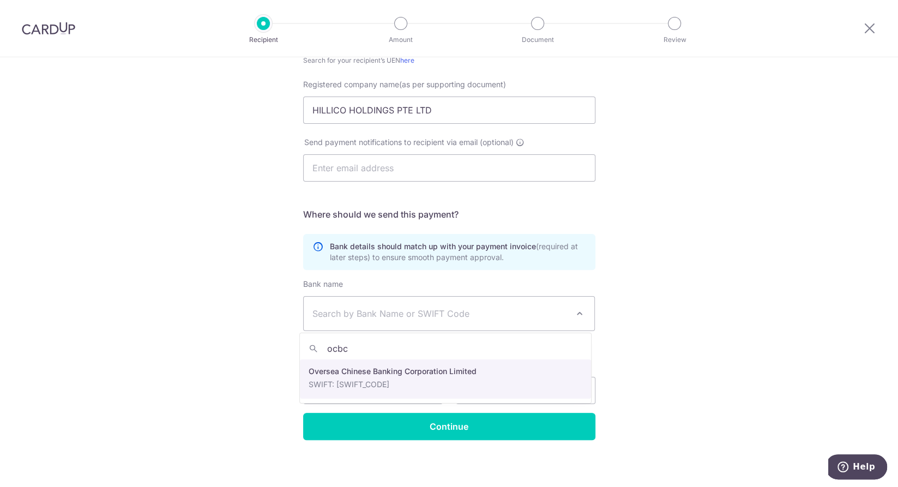
type input "ocbc"
select select "12"
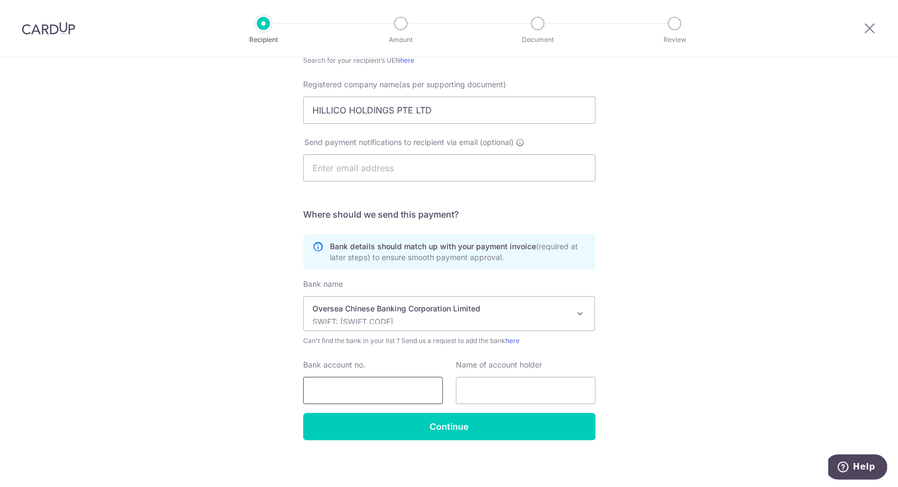
click at [390, 388] on input "Bank account no." at bounding box center [373, 390] width 140 height 27
paste input "601-243504-001"
click at [363, 388] on input "601-243504-001" at bounding box center [373, 390] width 140 height 27
click at [327, 383] on input "601-243504001" at bounding box center [373, 390] width 140 height 27
type input "601243504001"
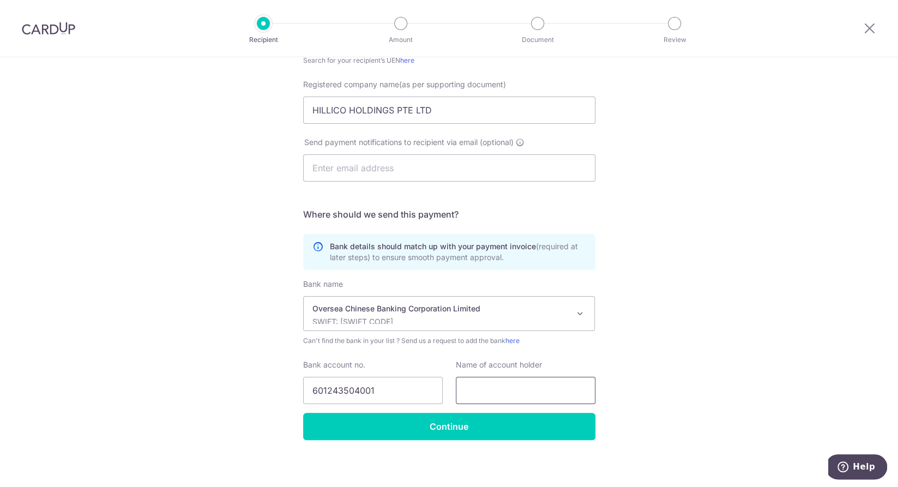
click at [504, 392] on input "text" at bounding box center [526, 390] width 140 height 27
paste input ""Hillico Holdings Pte Ltd"
click at [465, 392] on input ""Hillico Holdings Pte Ltd" at bounding box center [526, 390] width 140 height 27
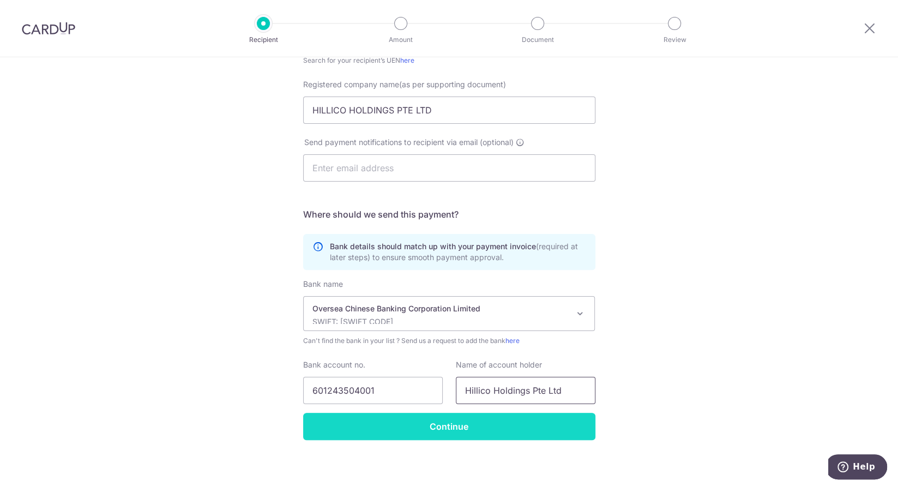
type input "Hillico Holdings Pte Ltd"
click at [564, 425] on input "Continue" at bounding box center [449, 426] width 292 height 27
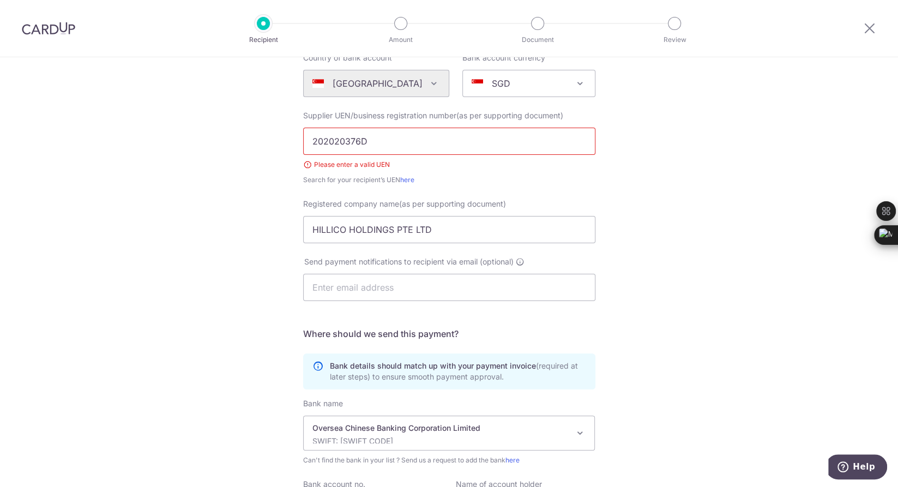
scroll to position [111, 0]
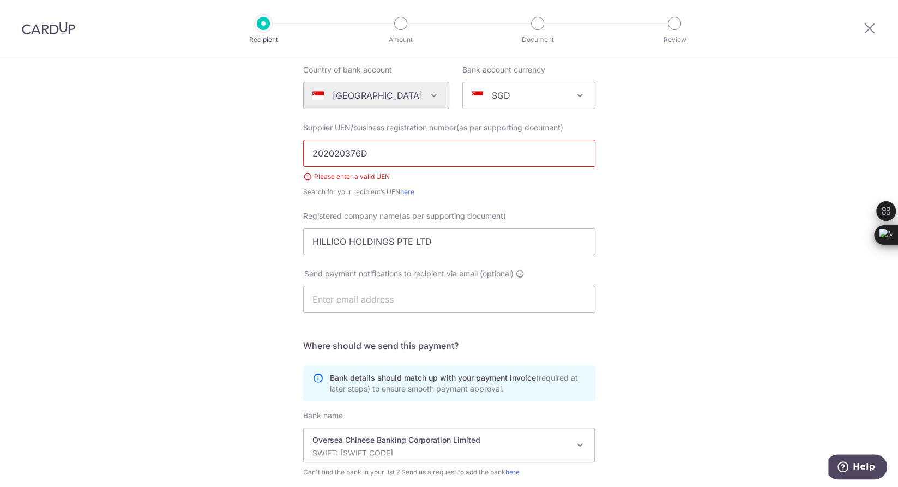
click at [304, 154] on input "202020376D" at bounding box center [449, 153] width 292 height 27
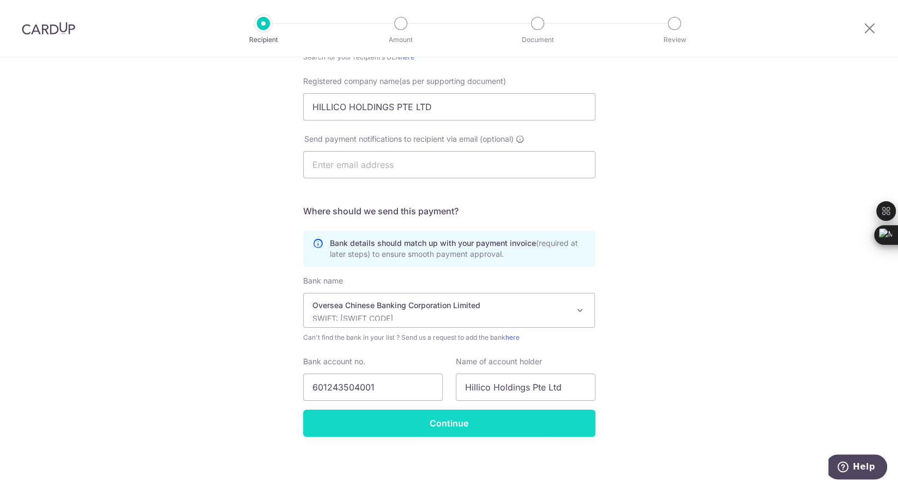
type input "202020376D"
click at [486, 429] on input "Continue" at bounding box center [449, 422] width 292 height 27
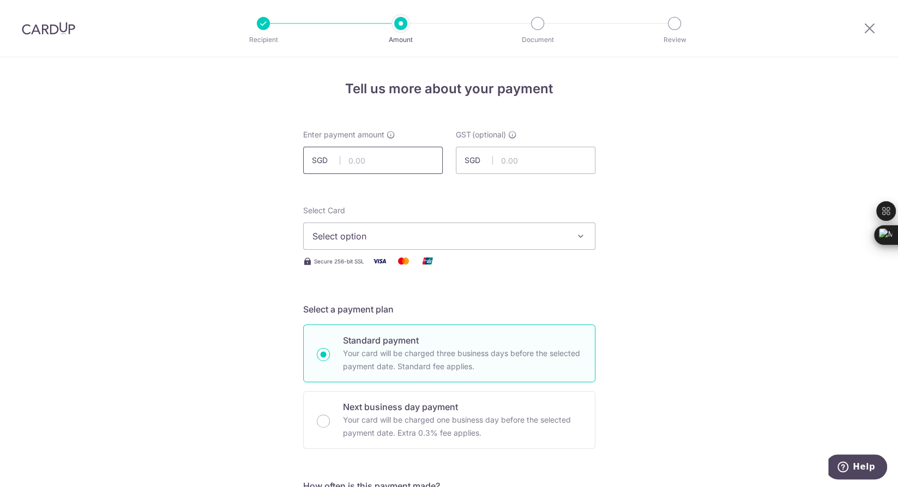
click at [383, 161] on input "text" at bounding box center [373, 160] width 140 height 27
paste input "630.00"
type input "630.00"
click at [502, 154] on input "text" at bounding box center [526, 160] width 140 height 27
paste input "56.70"
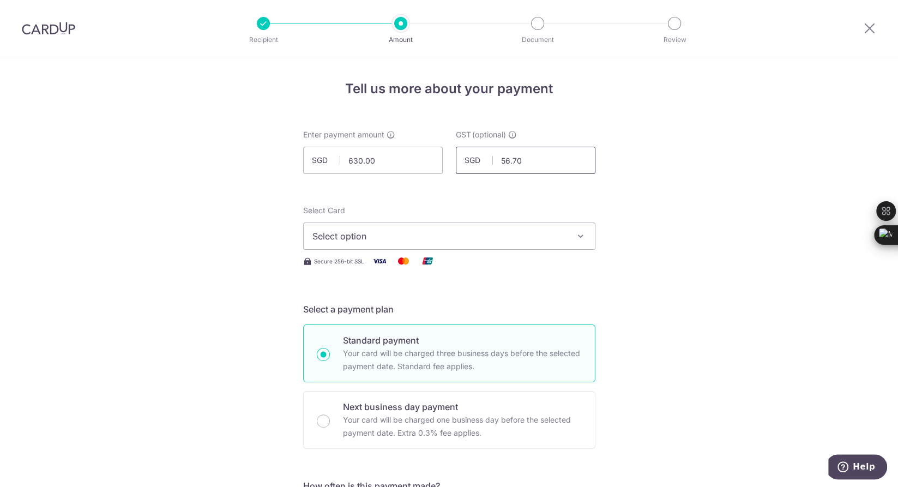
type input "56.70"
click at [483, 244] on button "Select option" at bounding box center [449, 235] width 292 height 27
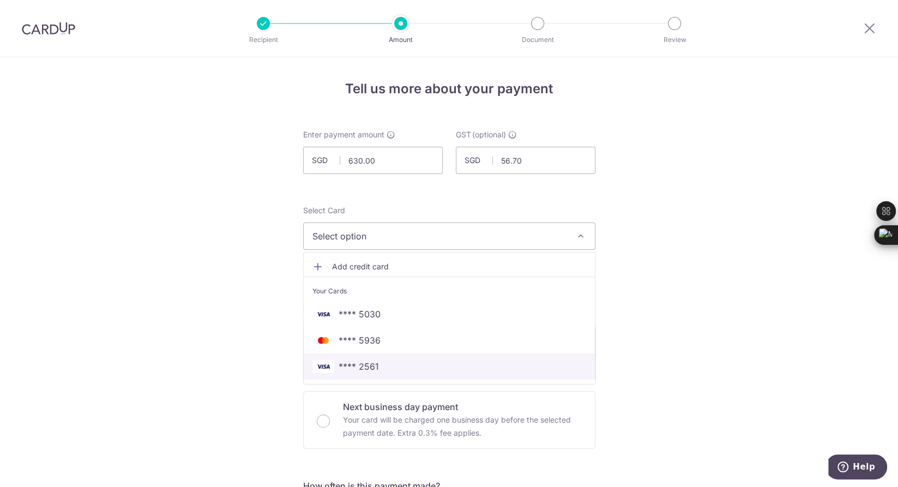
click at [415, 360] on span "**** 2561" at bounding box center [449, 366] width 274 height 13
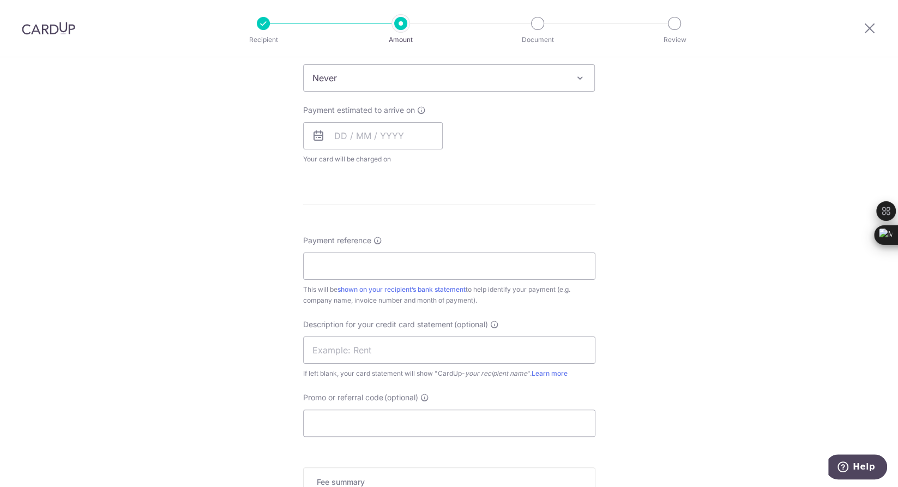
scroll to position [340, 0]
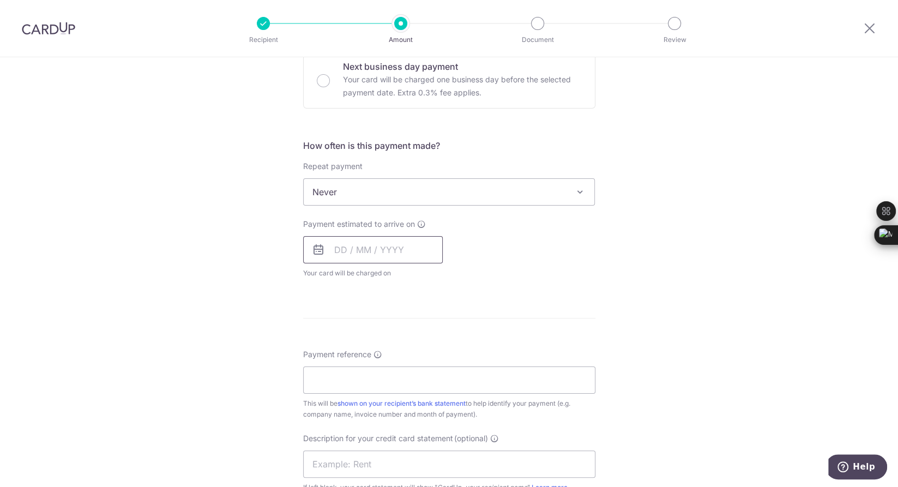
click at [385, 249] on input "text" at bounding box center [373, 249] width 140 height 27
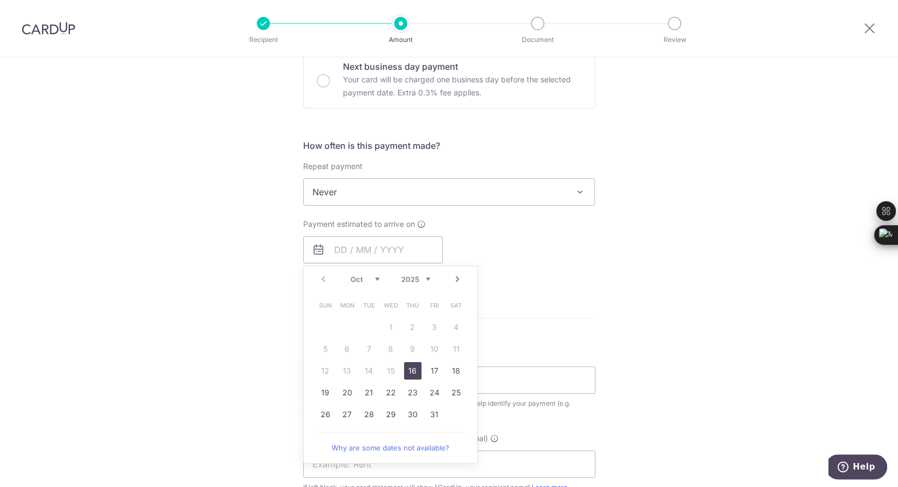
click at [404, 369] on link "16" at bounding box center [412, 370] width 17 height 17
type input "[DATE]"
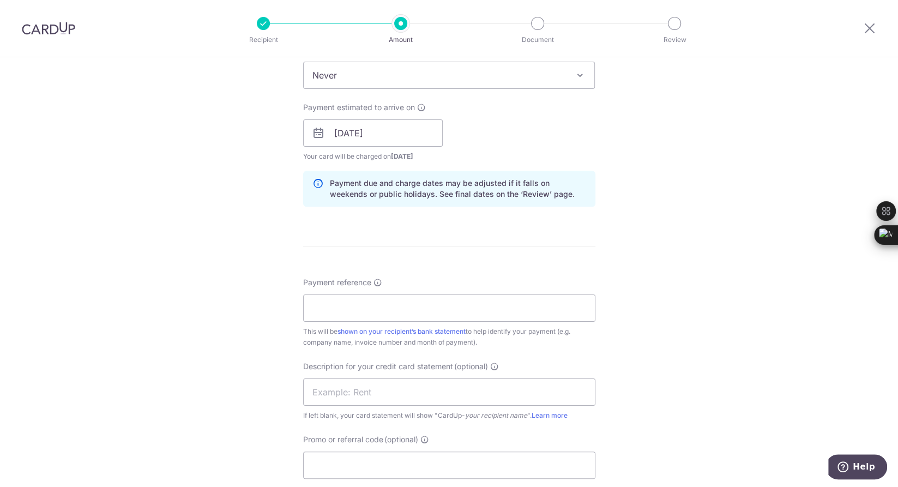
scroll to position [568, 0]
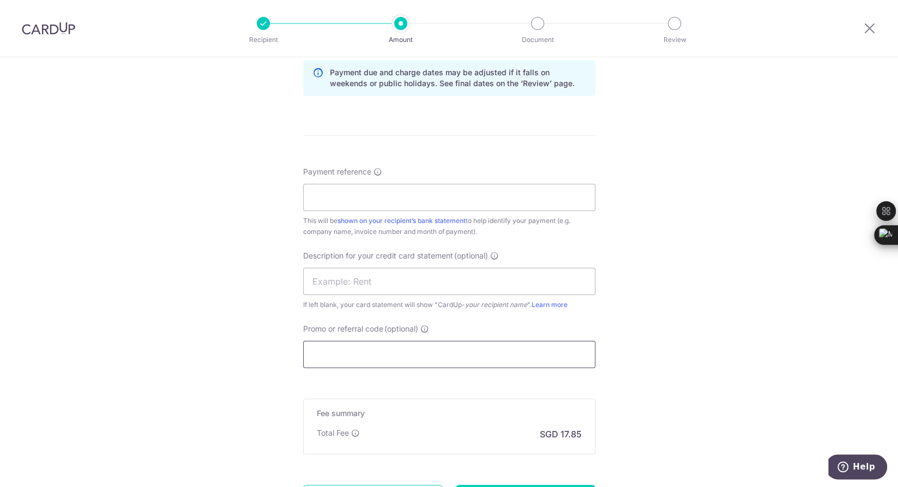
click at [438, 349] on input "Promo or referral code (optional)" at bounding box center [449, 354] width 292 height 27
paste input "HIR/INV/2025/0182"
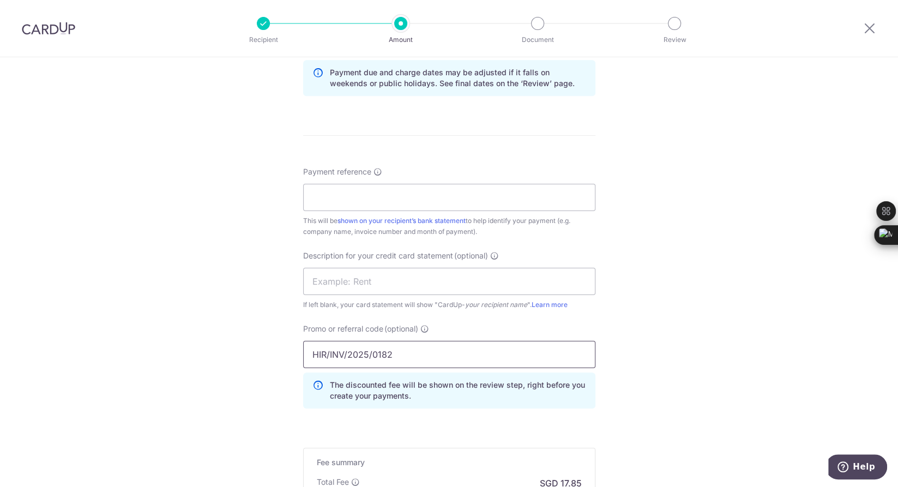
click at [367, 350] on input "HIR/INV/2025/0182" at bounding box center [449, 354] width 292 height 27
click at [344, 351] on input "HIR/INV/20250182" at bounding box center [449, 354] width 292 height 27
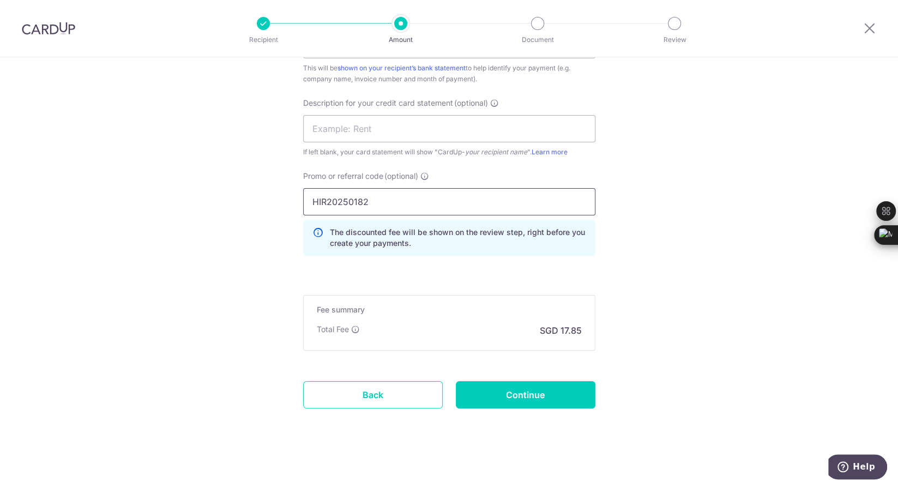
drag, startPoint x: 381, startPoint y: 196, endPoint x: 267, endPoint y: 201, distance: 114.6
type input "HIR20250182"
click at [397, 124] on input "text" at bounding box center [449, 128] width 292 height 27
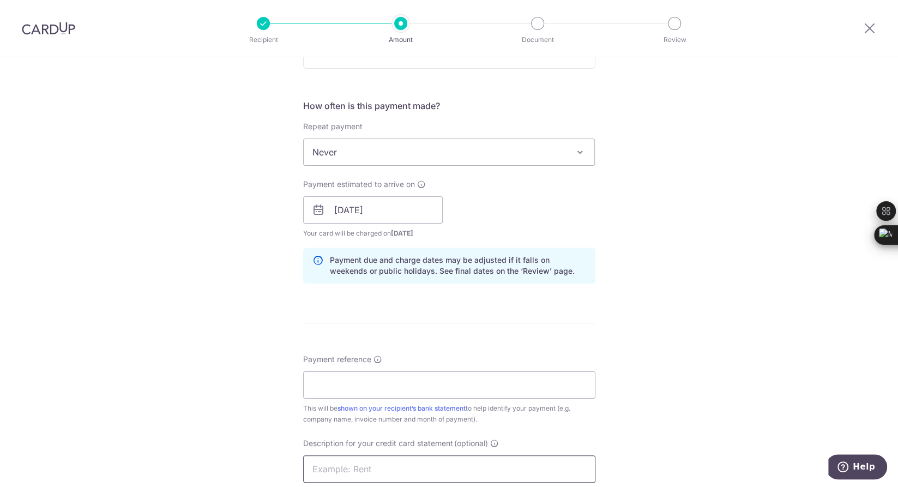
scroll to position [493, 0]
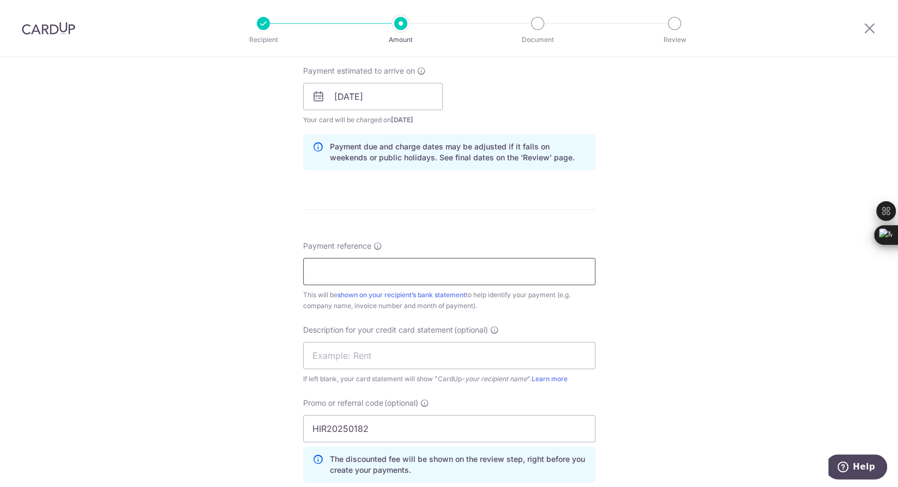
click at [554, 270] on input "Payment reference" at bounding box center [449, 271] width 292 height 27
paste input "HIR20250182"
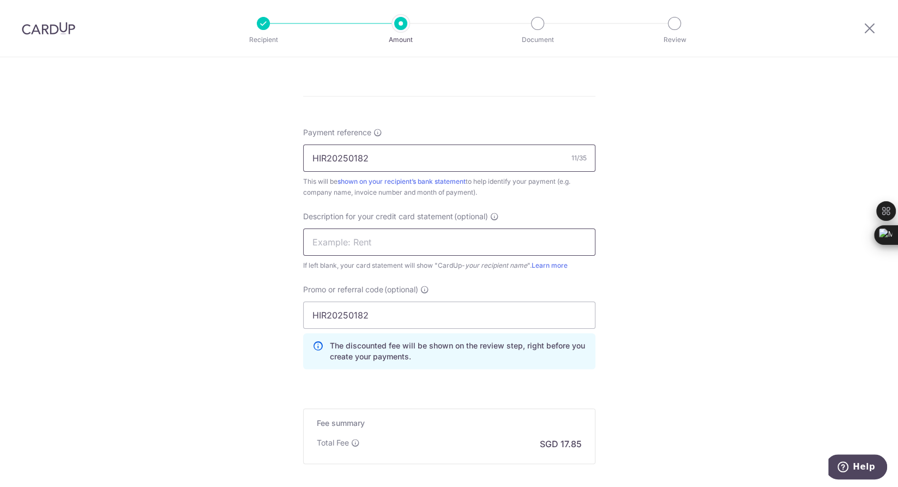
type input "HIR20250182"
click at [483, 234] on input "text" at bounding box center [449, 241] width 292 height 27
click at [383, 245] on input "text" at bounding box center [449, 241] width 292 height 27
paste input "HILLICO"
click at [341, 245] on input "HILLICO HOSTEL" at bounding box center [449, 241] width 292 height 27
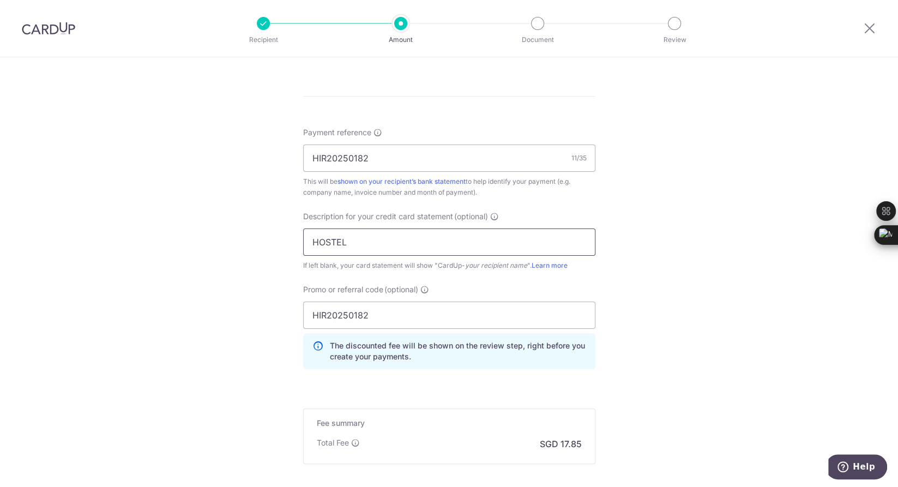
click at [475, 241] on input "HOSTEL" at bounding box center [449, 241] width 292 height 27
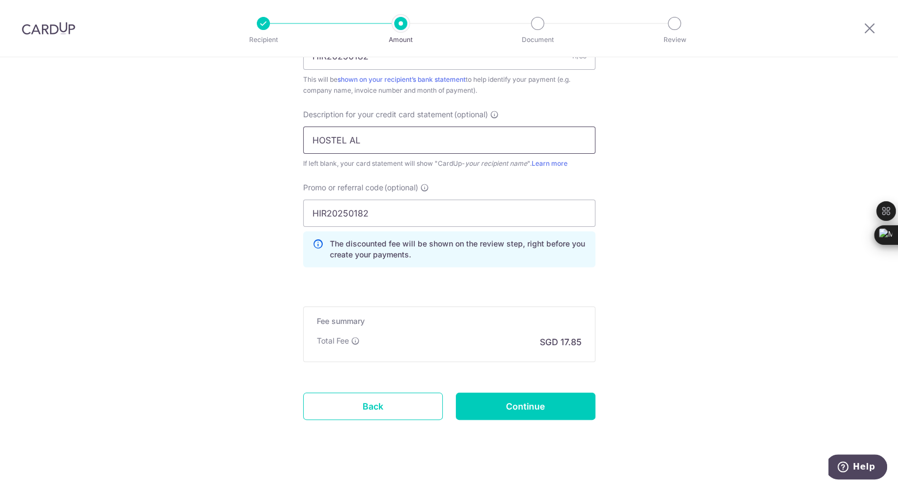
scroll to position [720, 0]
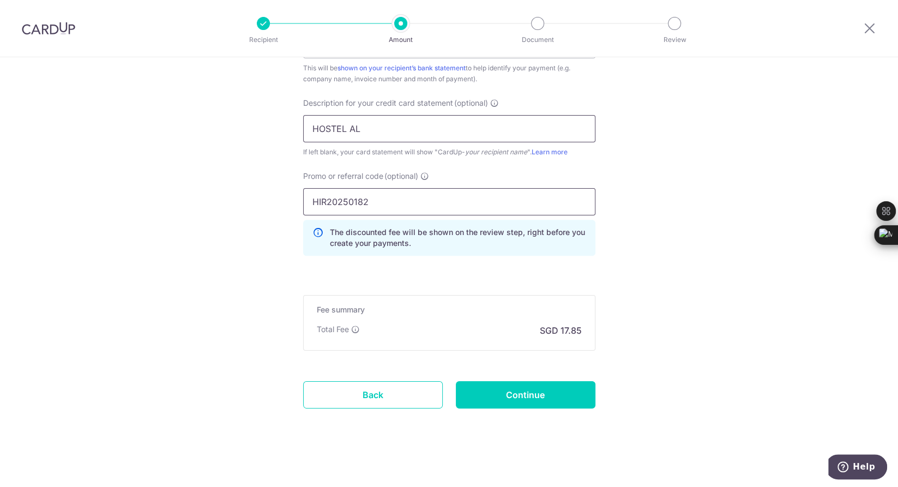
type input "HOSTEL AL"
drag, startPoint x: 373, startPoint y: 204, endPoint x: 246, endPoint y: 204, distance: 127.0
type input "25TAL179"
click at [536, 396] on input "Continue" at bounding box center [526, 394] width 140 height 27
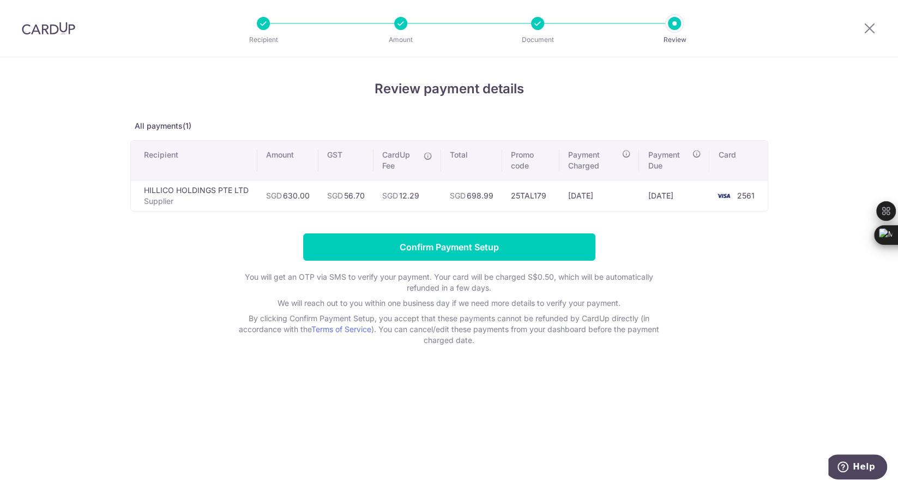
click at [655, 191] on td "[DATE]" at bounding box center [674, 195] width 70 height 31
click at [541, 199] on td "25TAL179" at bounding box center [530, 195] width 57 height 31
click at [540, 35] on p "Document" at bounding box center [537, 39] width 81 height 11
click at [534, 24] on div at bounding box center [537, 23] width 13 height 13
click at [400, 18] on div at bounding box center [400, 23] width 13 height 13
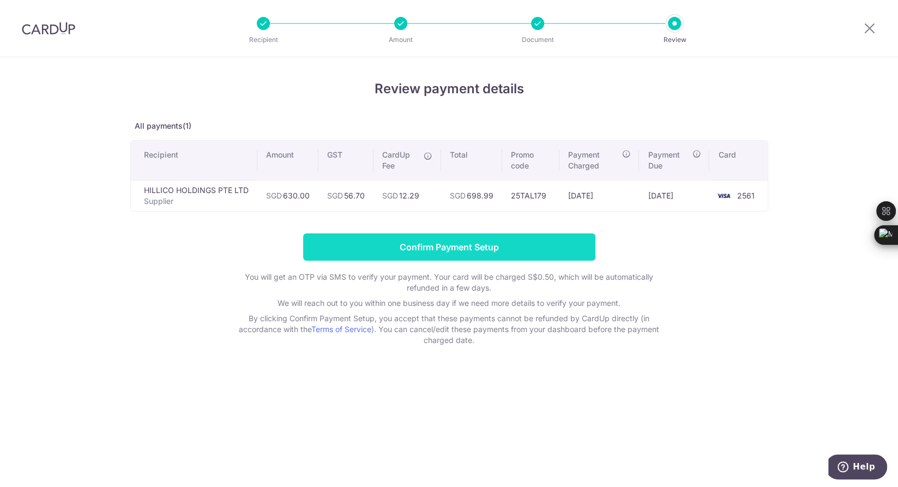
click at [418, 245] on input "Confirm Payment Setup" at bounding box center [449, 246] width 292 height 27
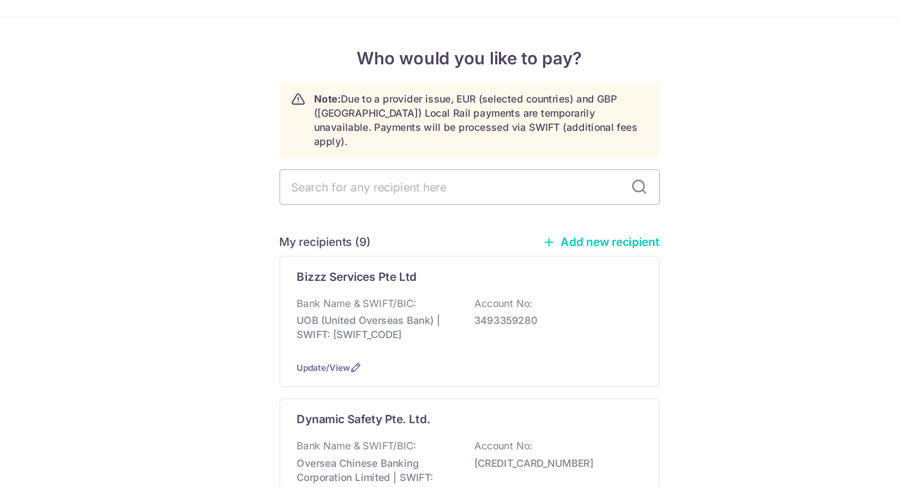
click at [534, 224] on link "Add new recipient" at bounding box center [550, 229] width 90 height 11
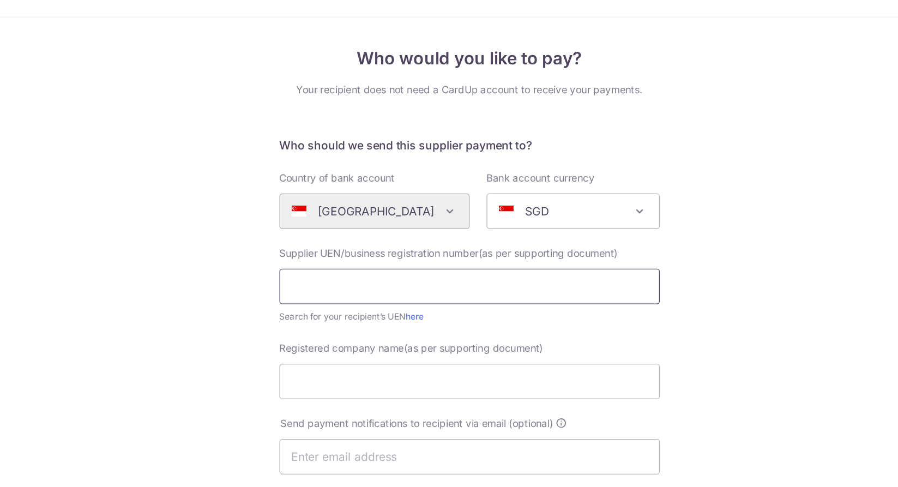
click at [432, 264] on input "text" at bounding box center [449, 263] width 292 height 27
paste input "201626995Z"
type input "201626995Z"
click at [378, 333] on input "Registered company name(as per supporting document)" at bounding box center [449, 336] width 292 height 27
paste input ""Blossom Engineering & Construction Pte Ltd"
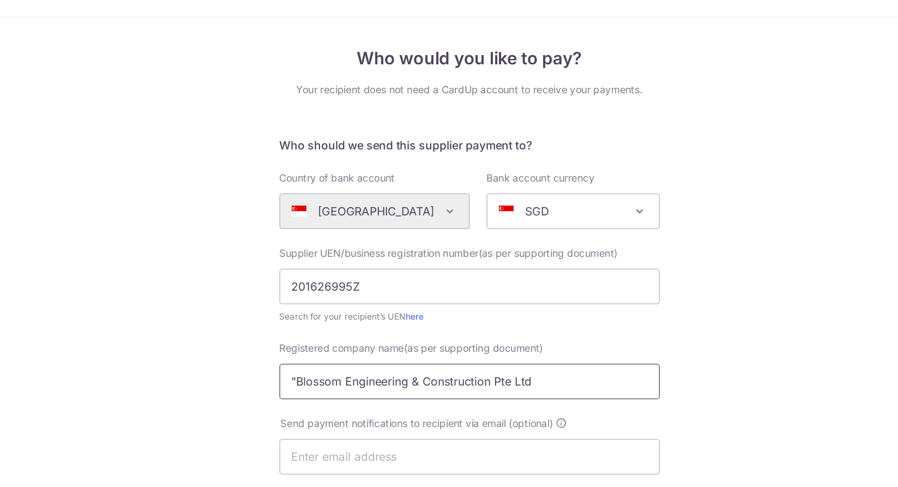
click at [311, 336] on input ""Blossom Engineering & Construction Pte Ltd" at bounding box center [449, 336] width 292 height 27
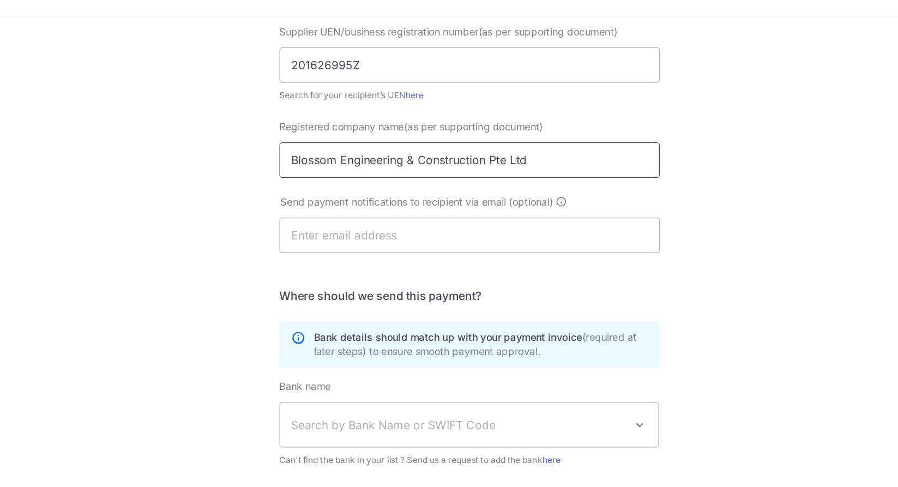
scroll to position [174, 0]
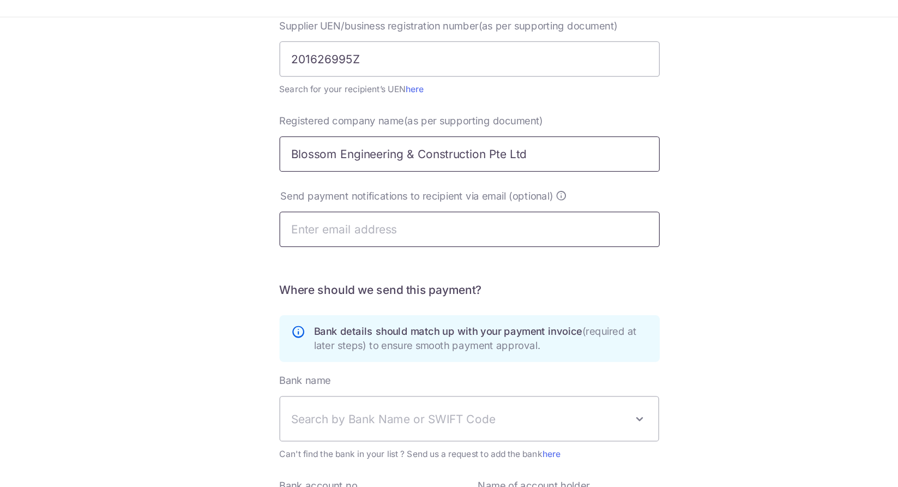
type input "Blossom Engineering & Construction Pte Ltd"
click at [349, 226] on input "text" at bounding box center [449, 220] width 292 height 27
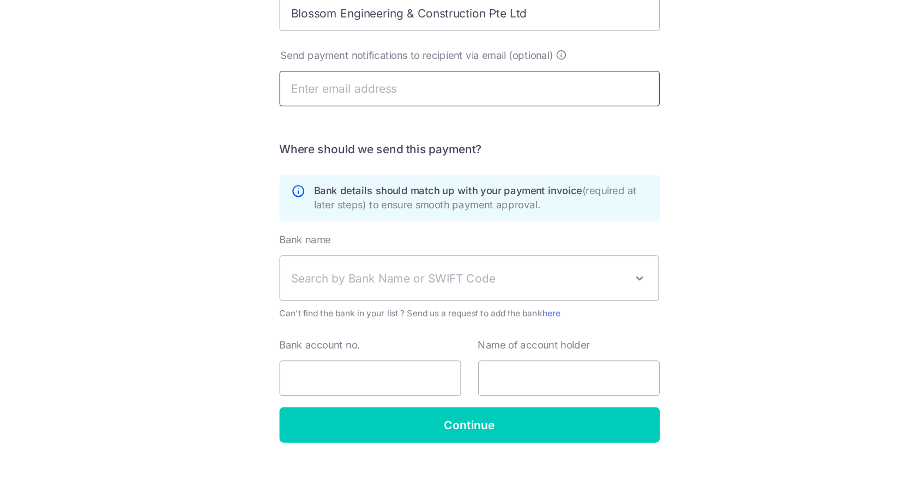
scroll to position [0, 0]
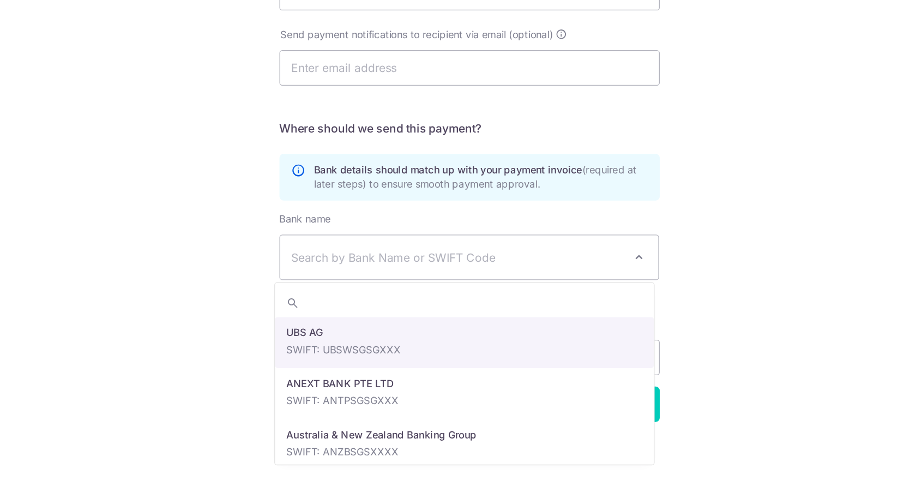
click at [343, 304] on span "Search by Bank Name or SWIFT Code" at bounding box center [440, 310] width 256 height 13
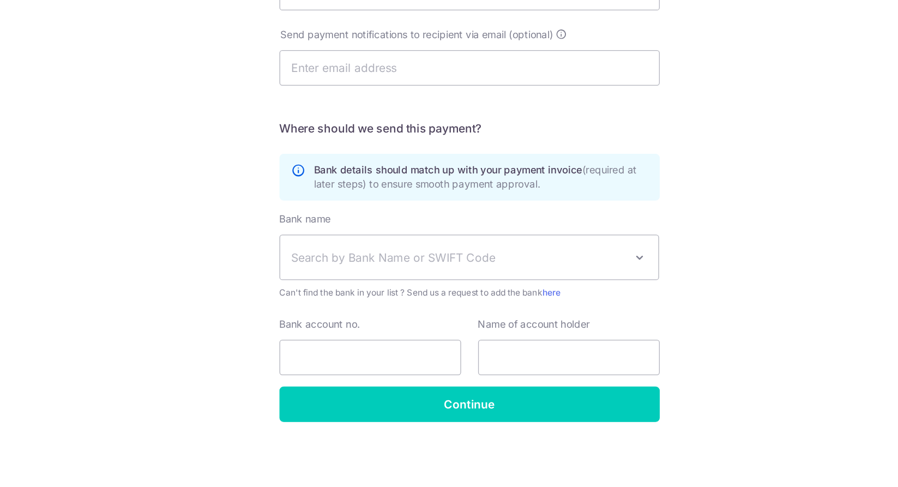
click at [343, 304] on span "Search by Bank Name or SWIFT Code" at bounding box center [440, 310] width 256 height 13
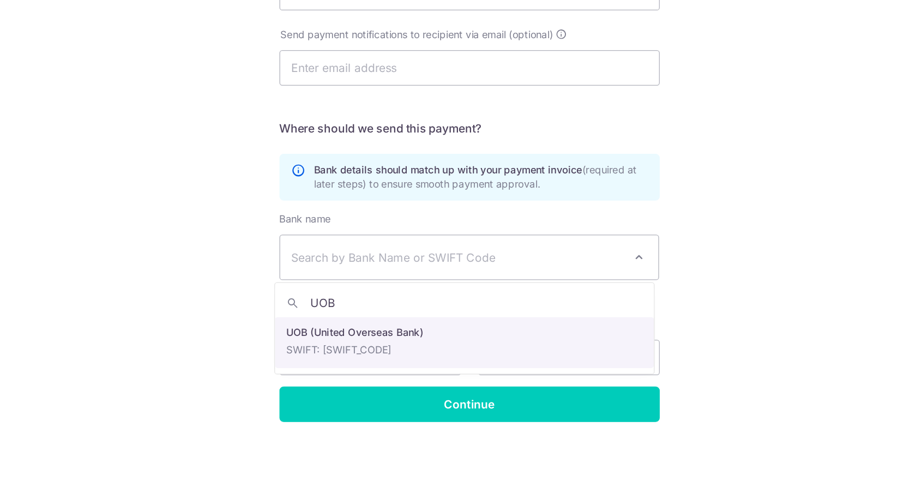
type input "UOB"
select select "18"
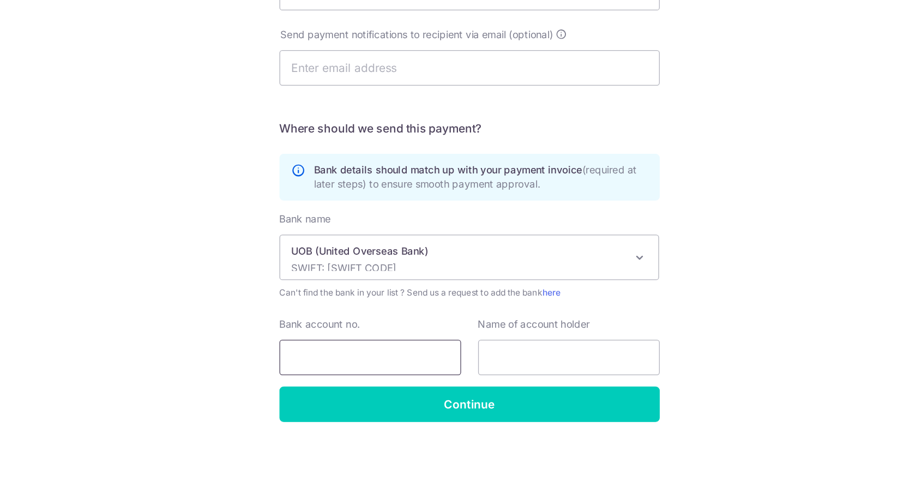
click at [339, 384] on input "Bank account no." at bounding box center [373, 386] width 140 height 27
paste input ": 388-317-953-4"
click at [316, 386] on input ": 388-317-953-4" at bounding box center [373, 386] width 140 height 27
click at [328, 385] on input "388-317-953-4" at bounding box center [373, 386] width 140 height 27
click at [342, 384] on input "388317-953-4" at bounding box center [373, 386] width 140 height 27
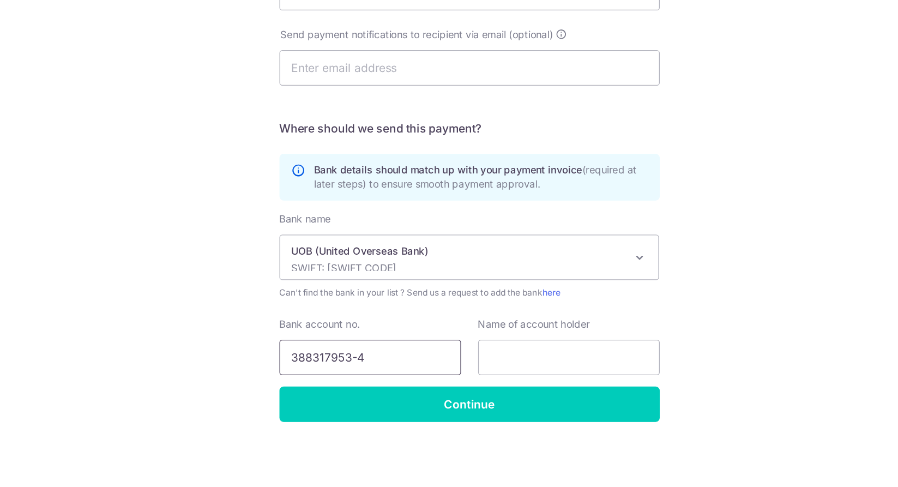
click at [358, 386] on input "388317953-4" at bounding box center [373, 386] width 140 height 27
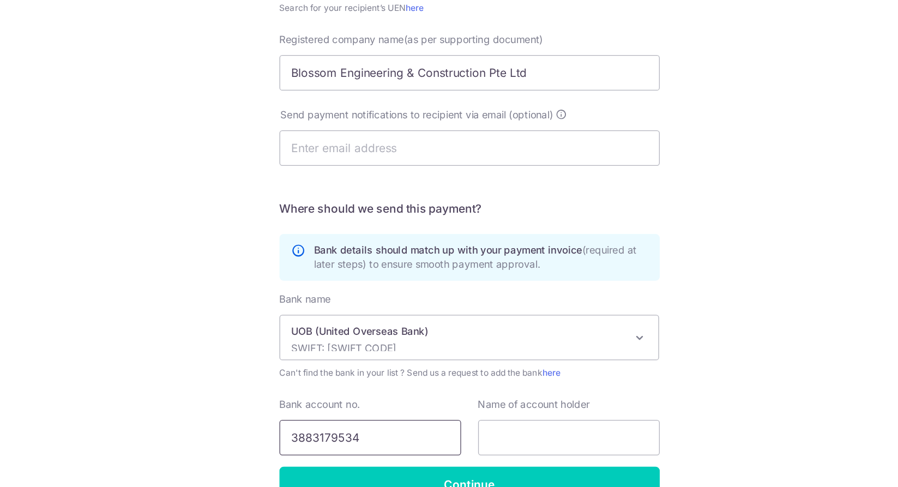
scroll to position [143, 0]
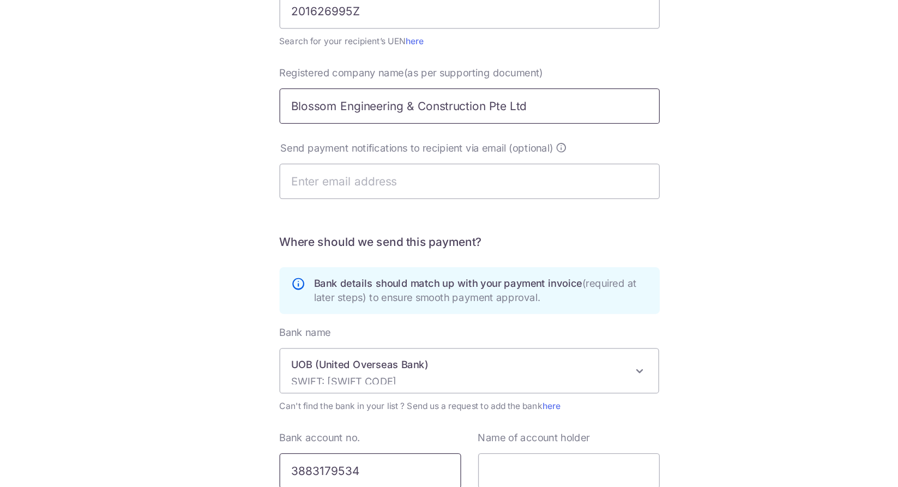
type input "3883179534"
drag, startPoint x: 504, startPoint y: 194, endPoint x: 270, endPoint y: 191, distance: 234.5
click at [270, 191] on div "Who would you like to pay? Your recipient does not need a CardUp account to rec…" at bounding box center [449, 244] width 898 height 661
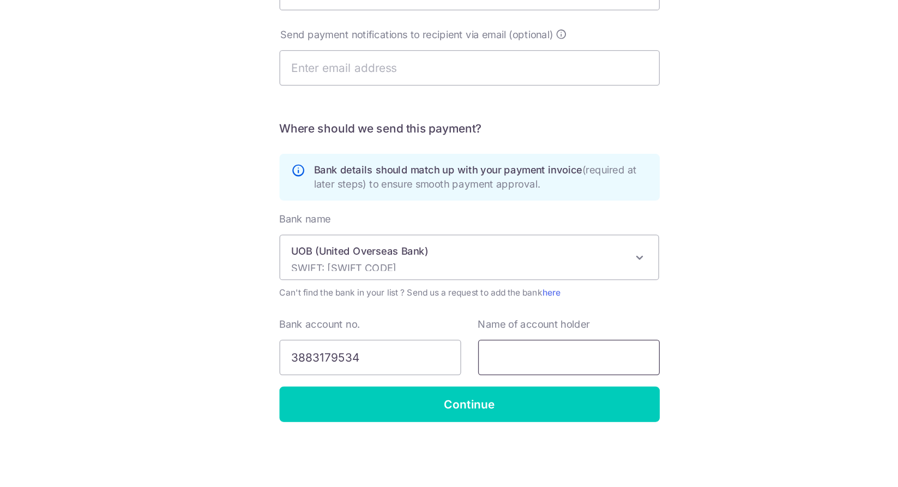
click at [483, 388] on input "text" at bounding box center [526, 386] width 140 height 27
paste input "Blossom Engineering & Construction Pte Ltd"
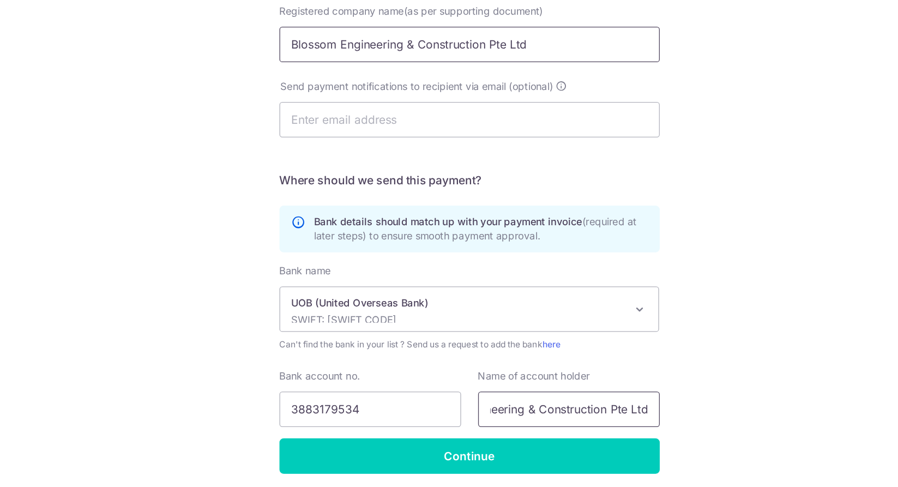
scroll to position [0, 0]
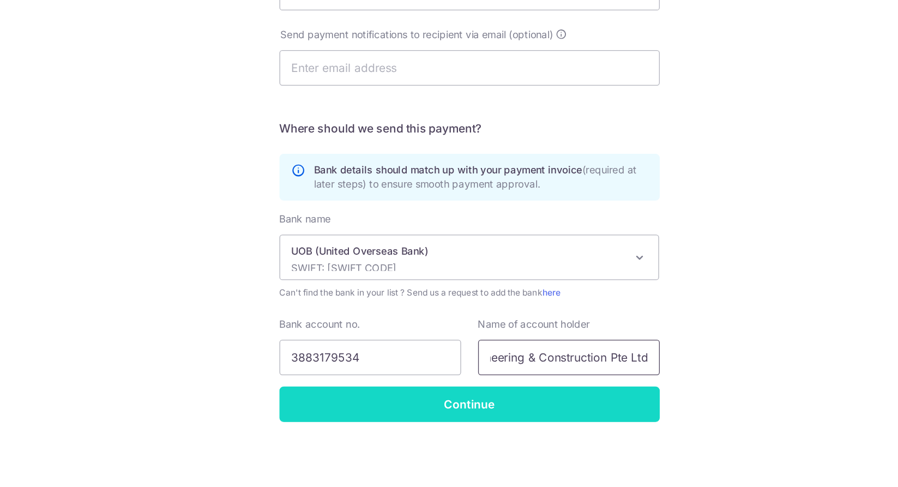
type input "Blossom Engineering & Construction Pte Ltd"
click at [448, 424] on input "Continue" at bounding box center [449, 422] width 292 height 27
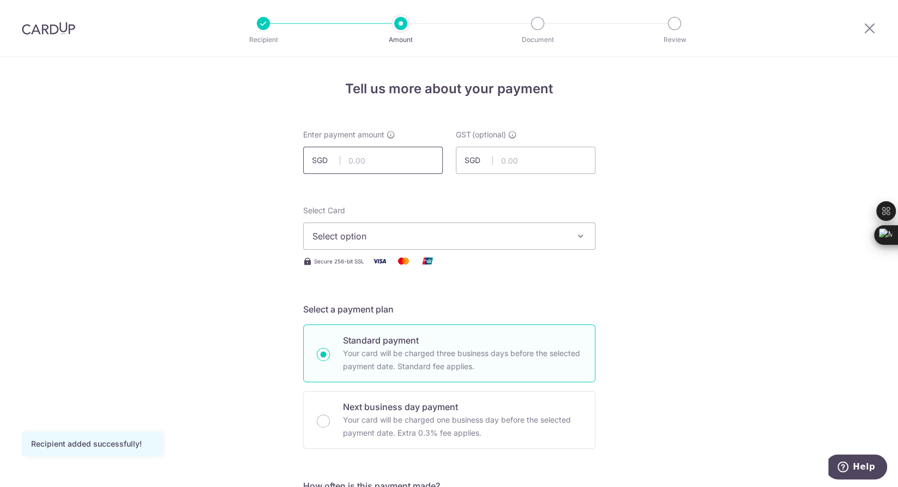
click at [381, 164] on input "text" at bounding box center [373, 160] width 140 height 27
type input "2,000.00"
click at [517, 237] on span "Select option" at bounding box center [439, 236] width 254 height 13
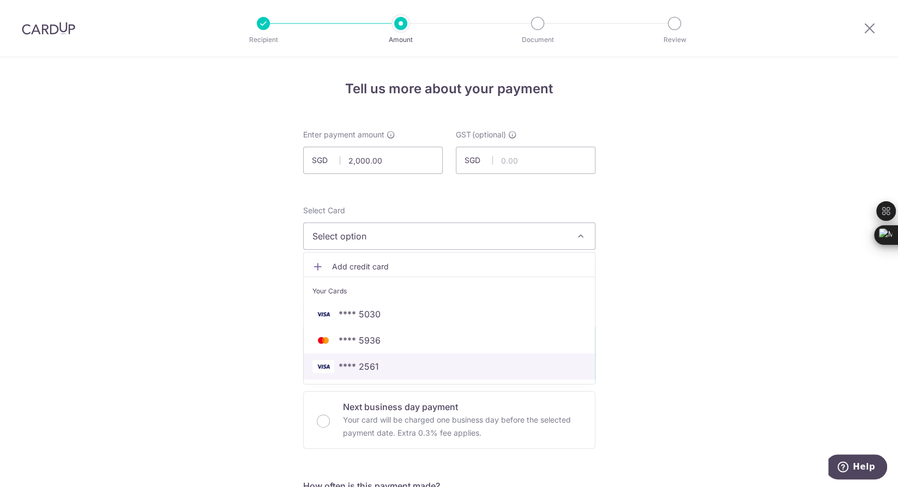
click at [415, 372] on link "**** 2561" at bounding box center [449, 366] width 291 height 26
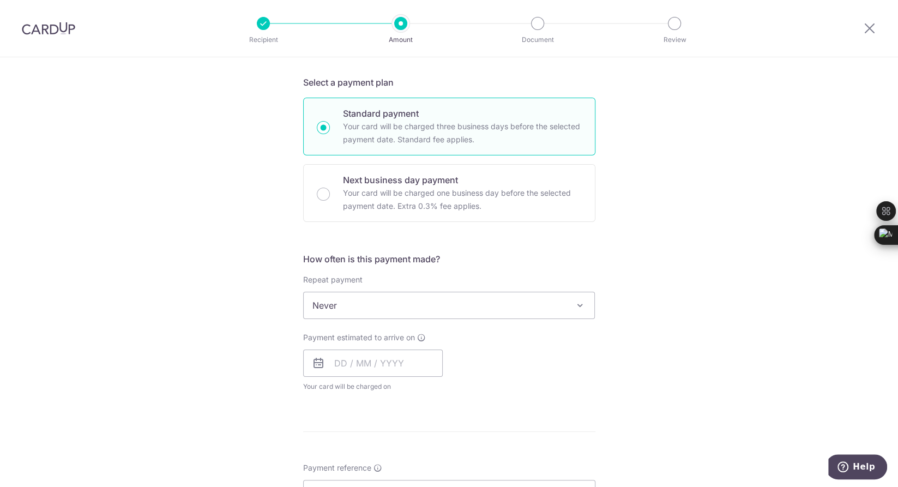
scroll to position [340, 0]
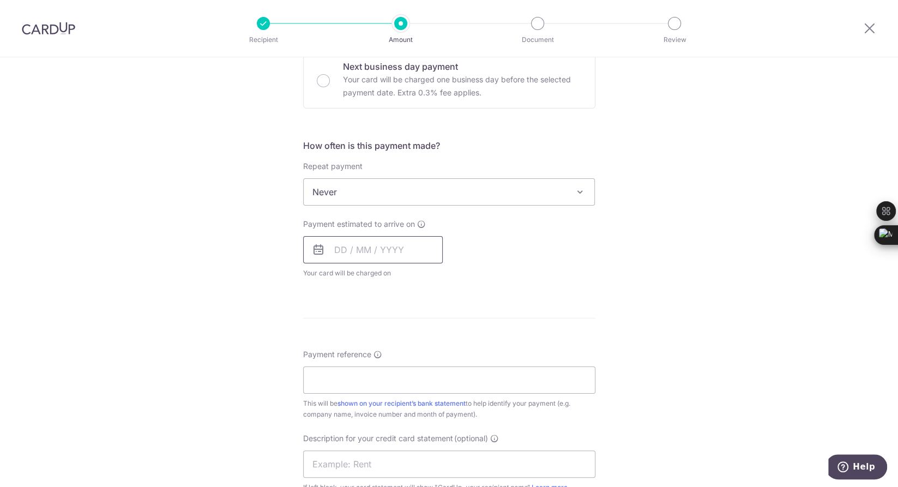
click at [396, 245] on input "text" at bounding box center [373, 249] width 140 height 27
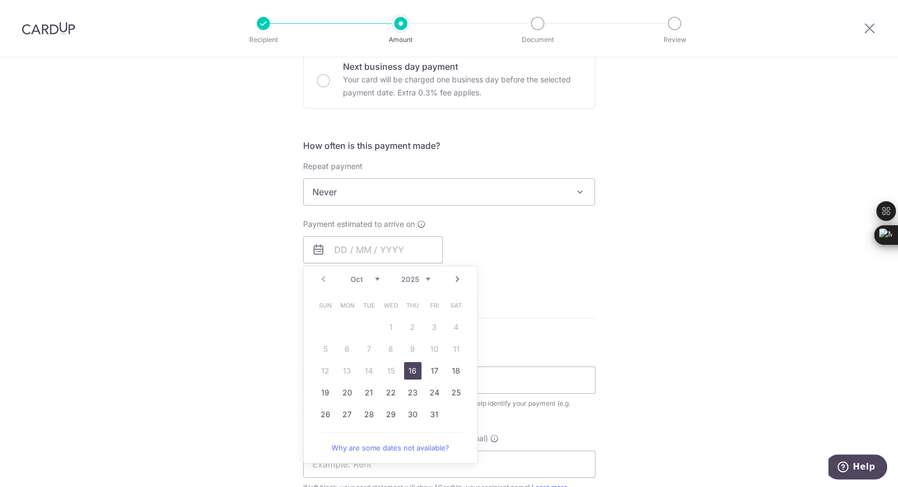
drag, startPoint x: 409, startPoint y: 365, endPoint x: 559, endPoint y: 290, distance: 168.0
click at [409, 365] on link "16" at bounding box center [412, 370] width 17 height 17
type input "16/10/2025"
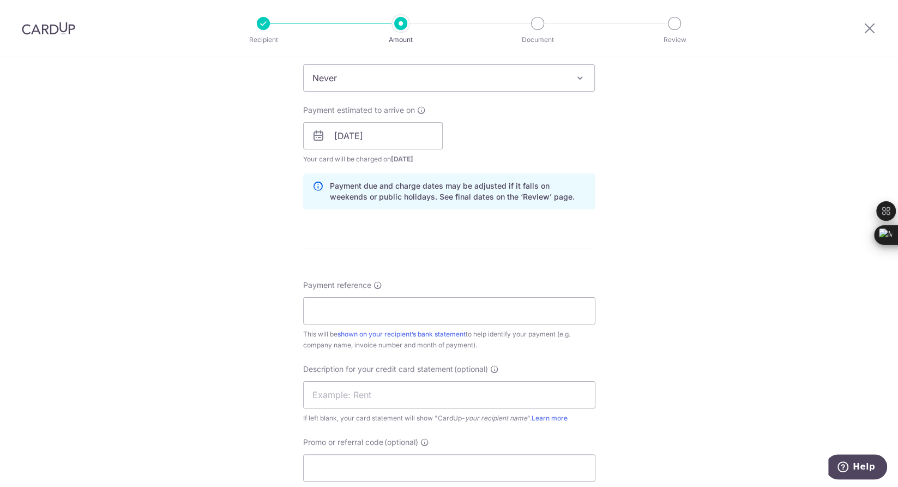
scroll to position [568, 0]
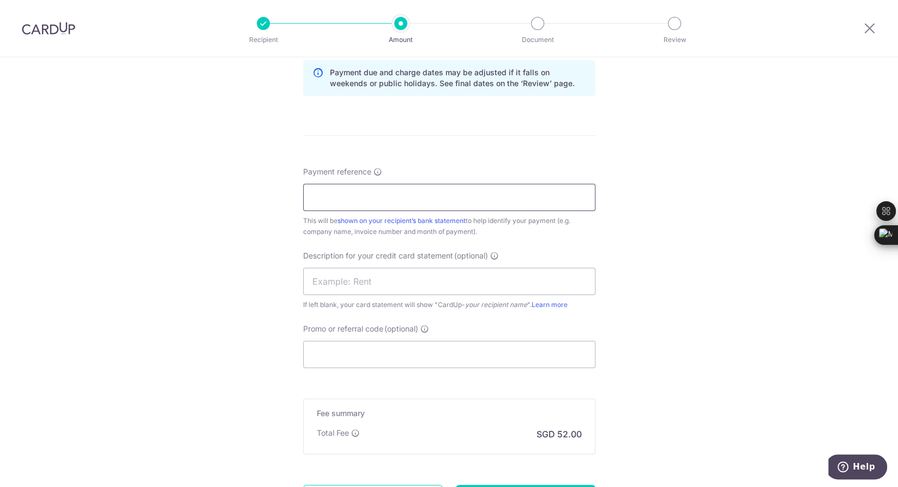
click at [528, 197] on input "Payment reference" at bounding box center [449, 197] width 292 height 27
type input "r"
type input "ROOF REPAIR"
click at [492, 278] on input "text" at bounding box center [449, 281] width 292 height 27
click at [309, 284] on input "ROOF REPAIR" at bounding box center [449, 281] width 292 height 27
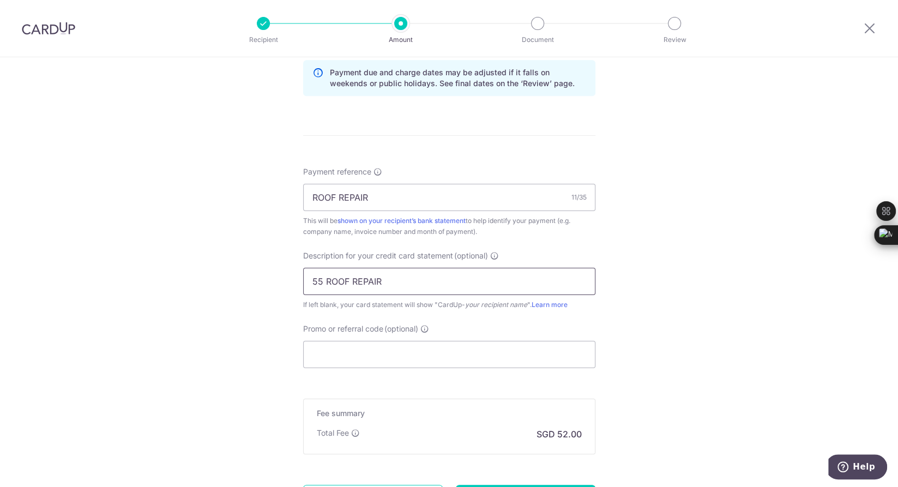
type input "55 ROOF REPAIR"
drag, startPoint x: 382, startPoint y: 196, endPoint x: 228, endPoint y: 204, distance: 154.0
click at [228, 204] on div "Tell us more about your payment Enter payment amount SGD 2,000.00 2000.00 GST (…" at bounding box center [449, 42] width 898 height 1104
paste input "QBER-25-0806"
click at [349, 194] on input "QBER-25-0806" at bounding box center [449, 197] width 292 height 27
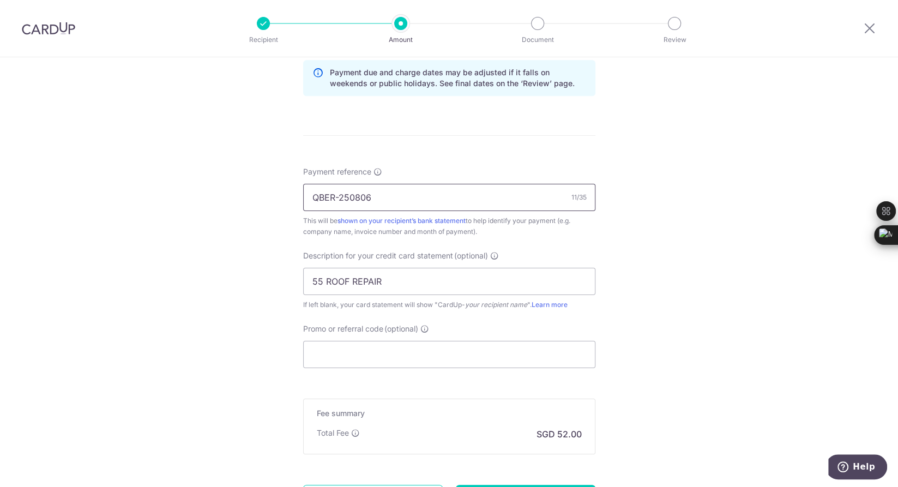
click at [337, 197] on input "QBER-250806" at bounding box center [449, 197] width 292 height 27
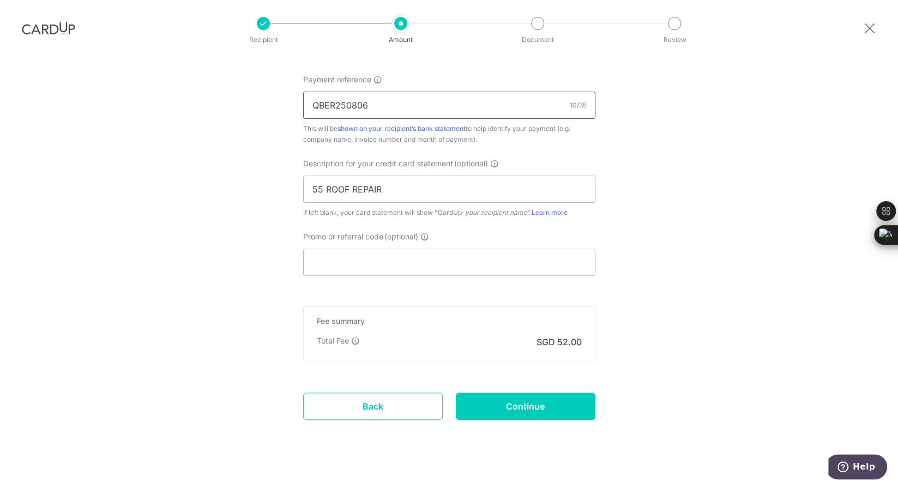
scroll to position [672, 0]
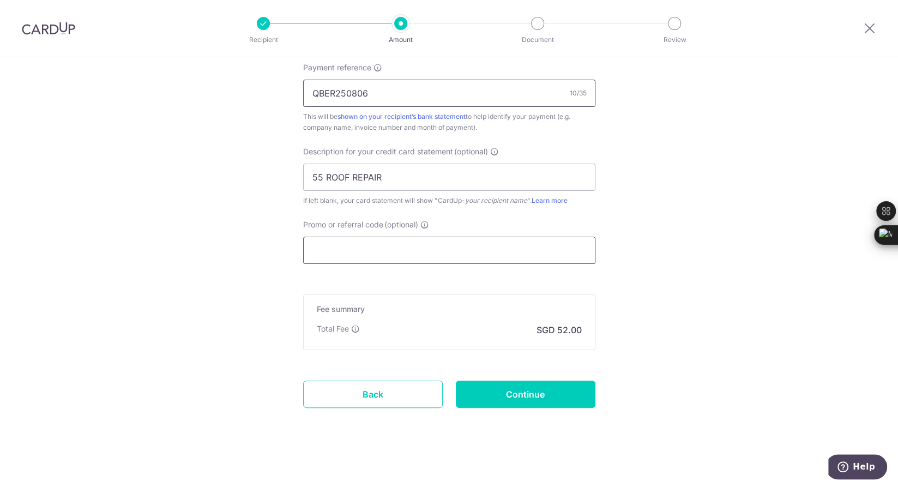
type input "QBER250806"
click at [485, 251] on input "Promo or referral code (optional)" at bounding box center [449, 250] width 292 height 27
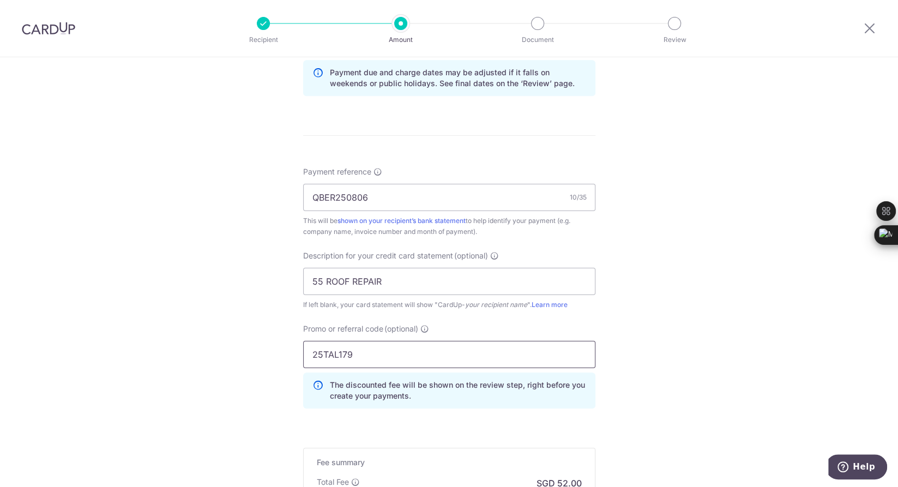
scroll to position [720, 0]
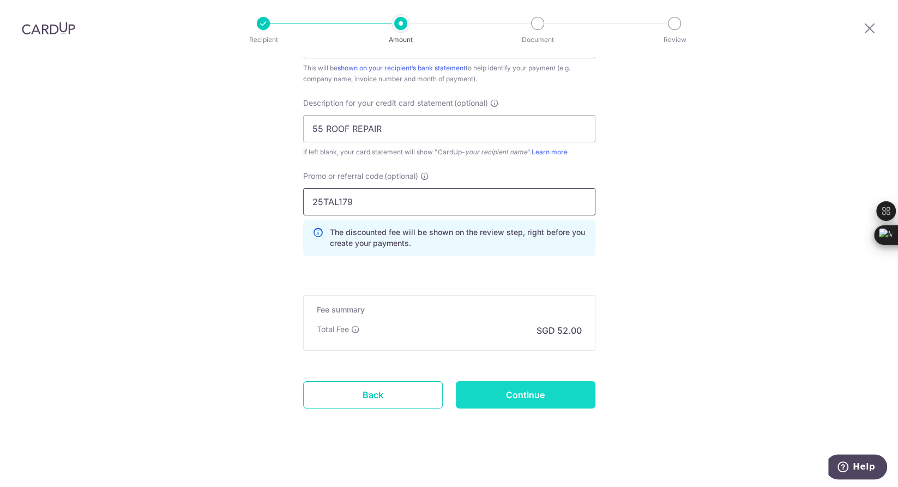
type input "25TAL179"
click at [521, 392] on input "Continue" at bounding box center [526, 394] width 140 height 27
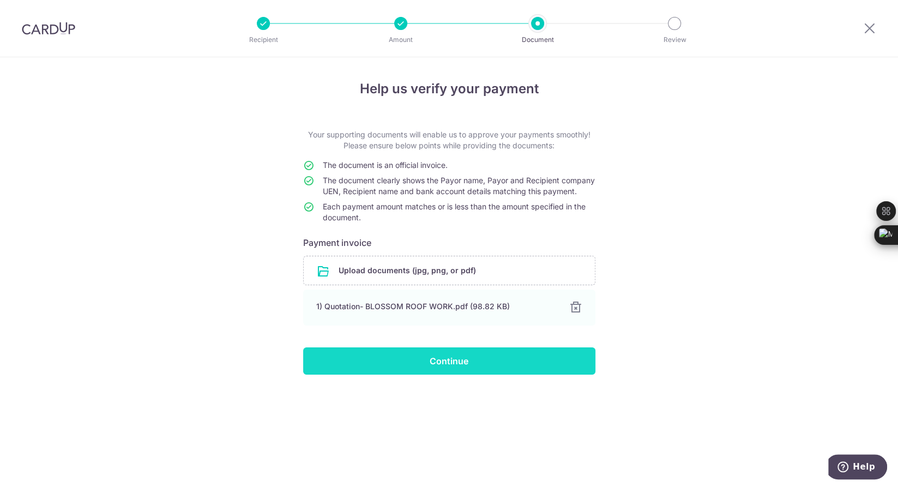
click at [459, 368] on input "Continue" at bounding box center [449, 360] width 292 height 27
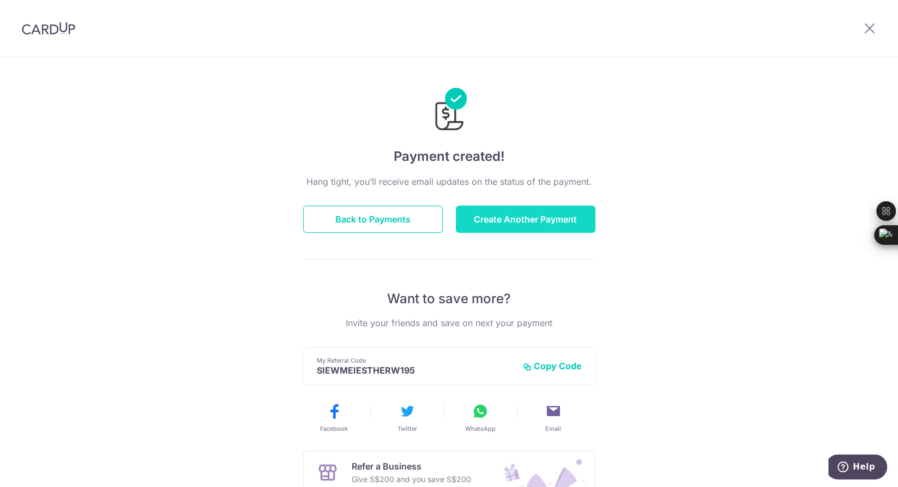
click at [560, 215] on button "Create Another Payment" at bounding box center [526, 219] width 140 height 27
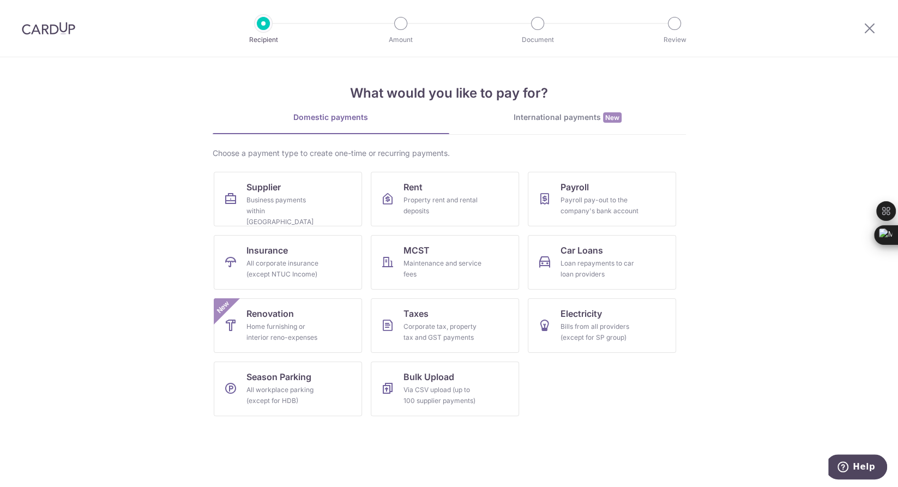
click at [58, 31] on img at bounding box center [48, 28] width 53 height 13
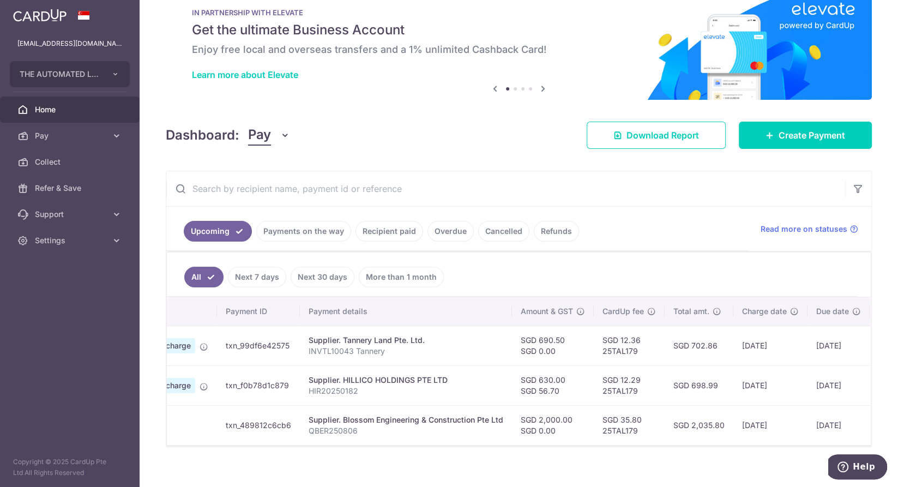
scroll to position [41, 0]
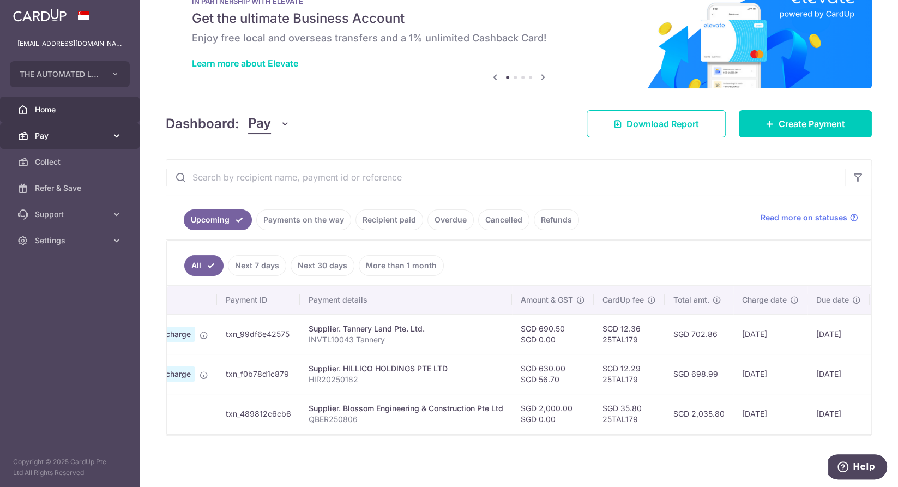
click at [71, 137] on span "Pay" at bounding box center [71, 135] width 72 height 11
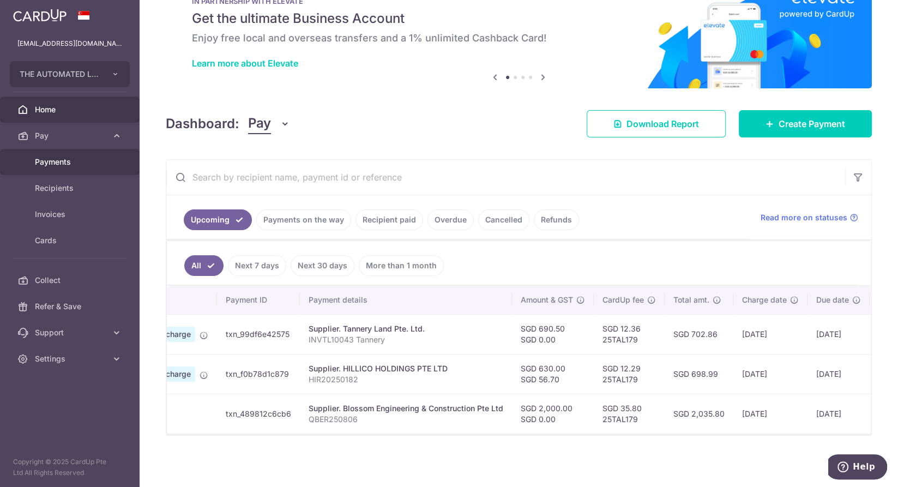
click at [74, 164] on span "Payments" at bounding box center [71, 161] width 72 height 11
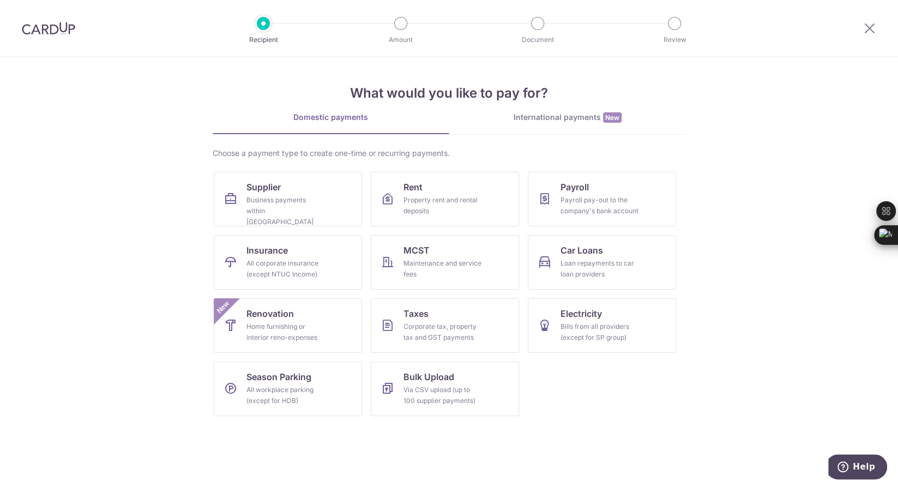
click at [31, 22] on img at bounding box center [48, 28] width 53 height 13
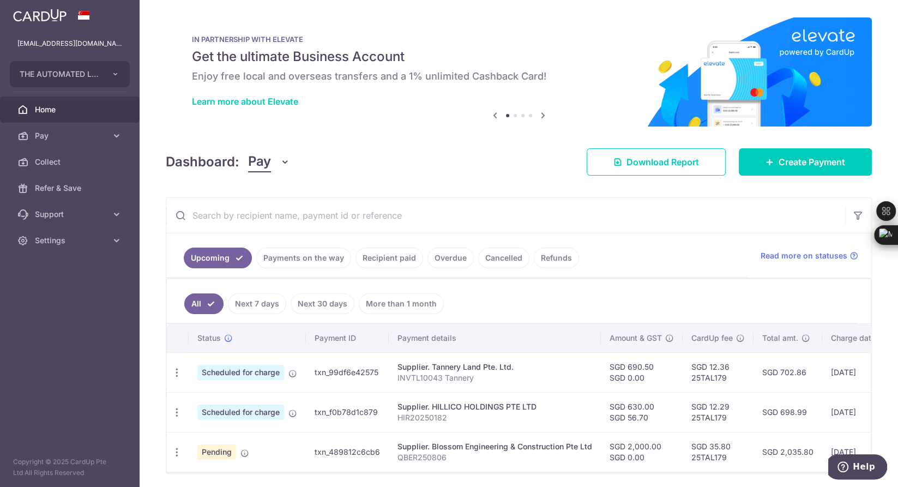
scroll to position [41, 0]
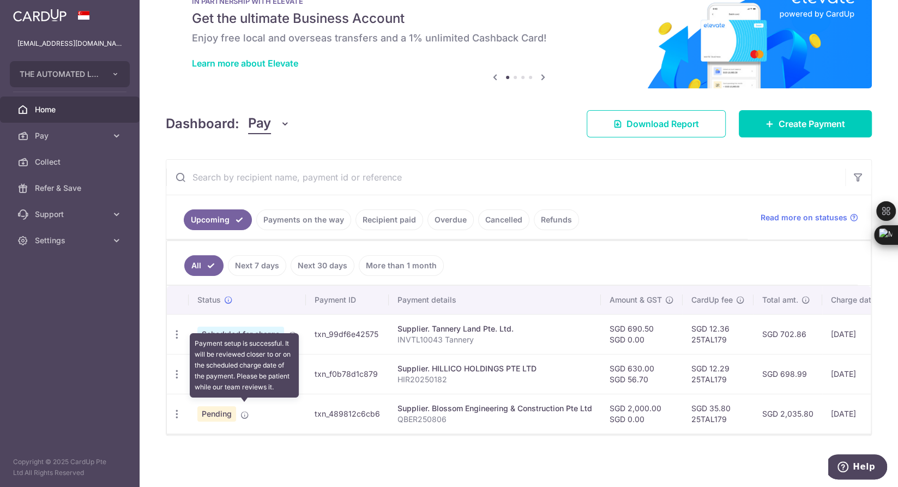
click at [246, 411] on icon at bounding box center [244, 415] width 9 height 9
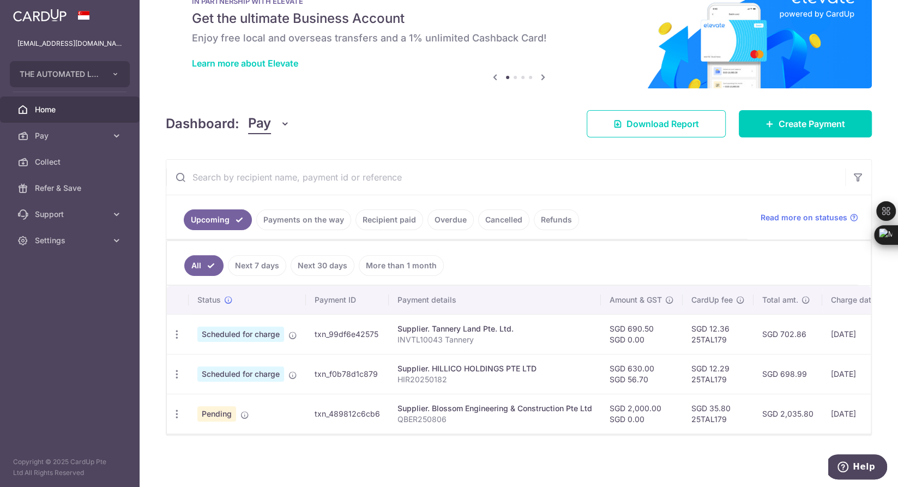
click at [578, 455] on div "× Pause Schedule Pause all future payments in this series Pause just this one p…" at bounding box center [519, 243] width 758 height 487
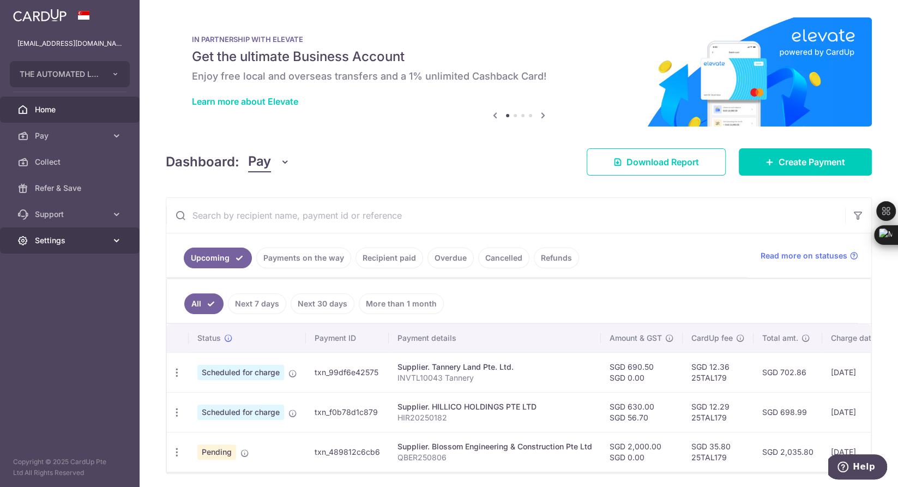
click at [51, 241] on span "Settings" at bounding box center [71, 240] width 72 height 11
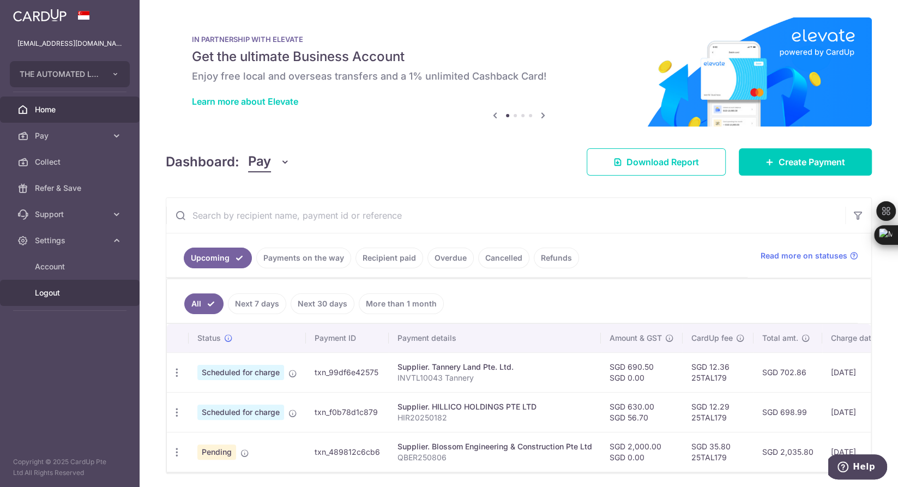
click at [56, 294] on span "Logout" at bounding box center [71, 292] width 72 height 11
